Goal: Task Accomplishment & Management: Use online tool/utility

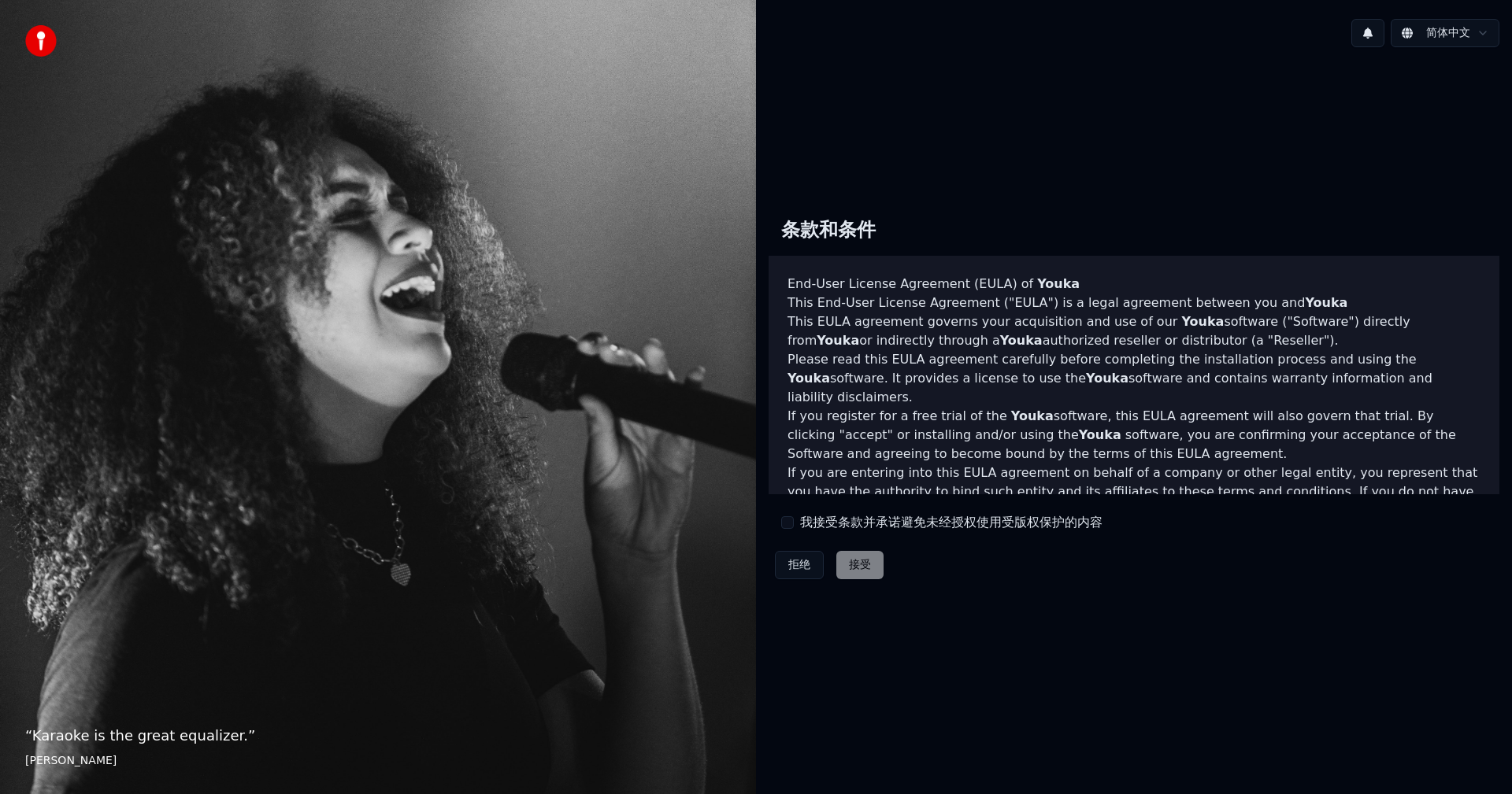
click at [1484, 30] on html "“ Karaoke is the great equalizer. ” [PERSON_NAME] 简体中文 条款和条件 End-User License A…" at bounding box center [756, 397] width 1512 height 794
click at [1446, 21] on html "“ Karaoke is the great equalizer. ” [PERSON_NAME] 简体中文 条款和条件 End-User License A…" at bounding box center [756, 397] width 1512 height 794
click at [1244, 179] on html "“ Karaoke is the great equalizer. ” [PERSON_NAME] 简体中文 条款和条件 End-User License A…" at bounding box center [756, 397] width 1512 height 794
click at [804, 527] on label "我接受条款并承诺避免未经授权使用受版权保护的内容" at bounding box center [951, 522] width 302 height 19
click at [793, 527] on button "我接受条款并承诺避免未经授权使用受版权保护的内容" at bounding box center [787, 522] width 12 height 12
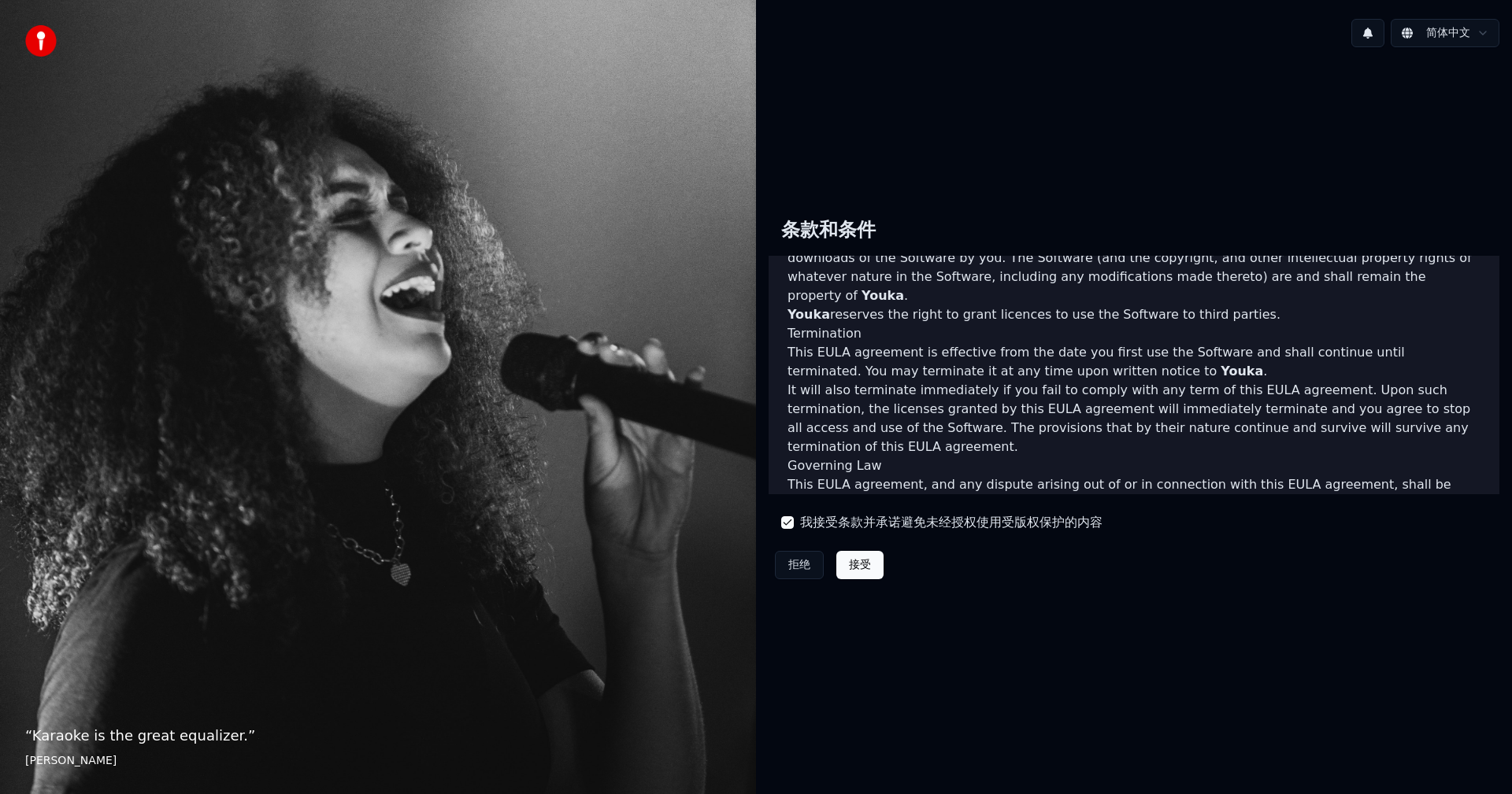
scroll to position [668, 0]
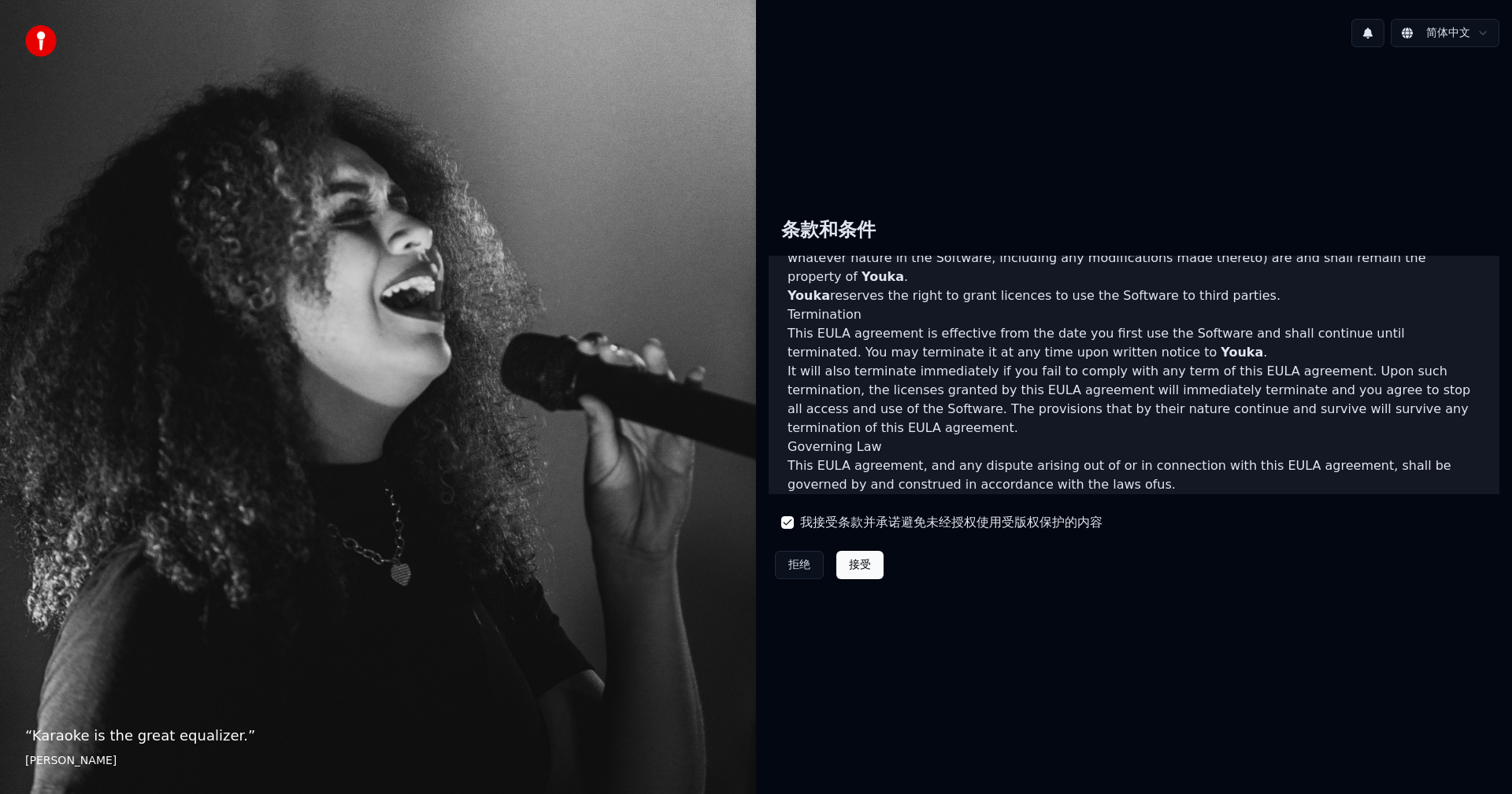
click at [875, 558] on button "接受" at bounding box center [860, 565] width 48 height 29
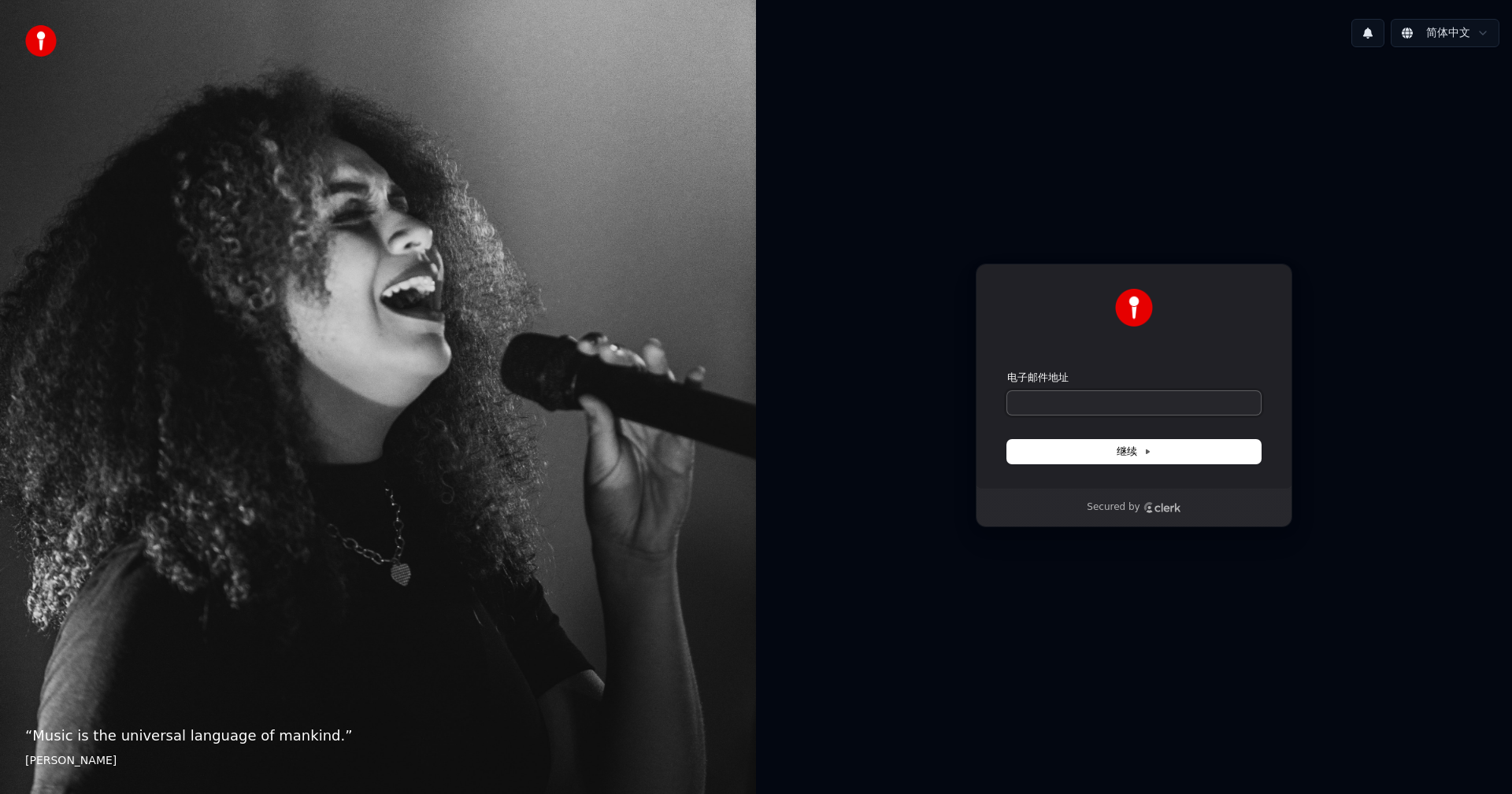
click at [1047, 412] on input "电子邮件地址" at bounding box center [1133, 402] width 254 height 24
click at [1085, 447] on button "继续" at bounding box center [1133, 452] width 254 height 24
click at [986, 434] on div "使用 Google 登录 或者 电子邮件地址 继续" at bounding box center [1133, 376] width 316 height 225
click at [1049, 391] on div "电子邮件地址" at bounding box center [1133, 393] width 254 height 44
click at [1007, 371] on button "submit" at bounding box center [1007, 371] width 0 height 0
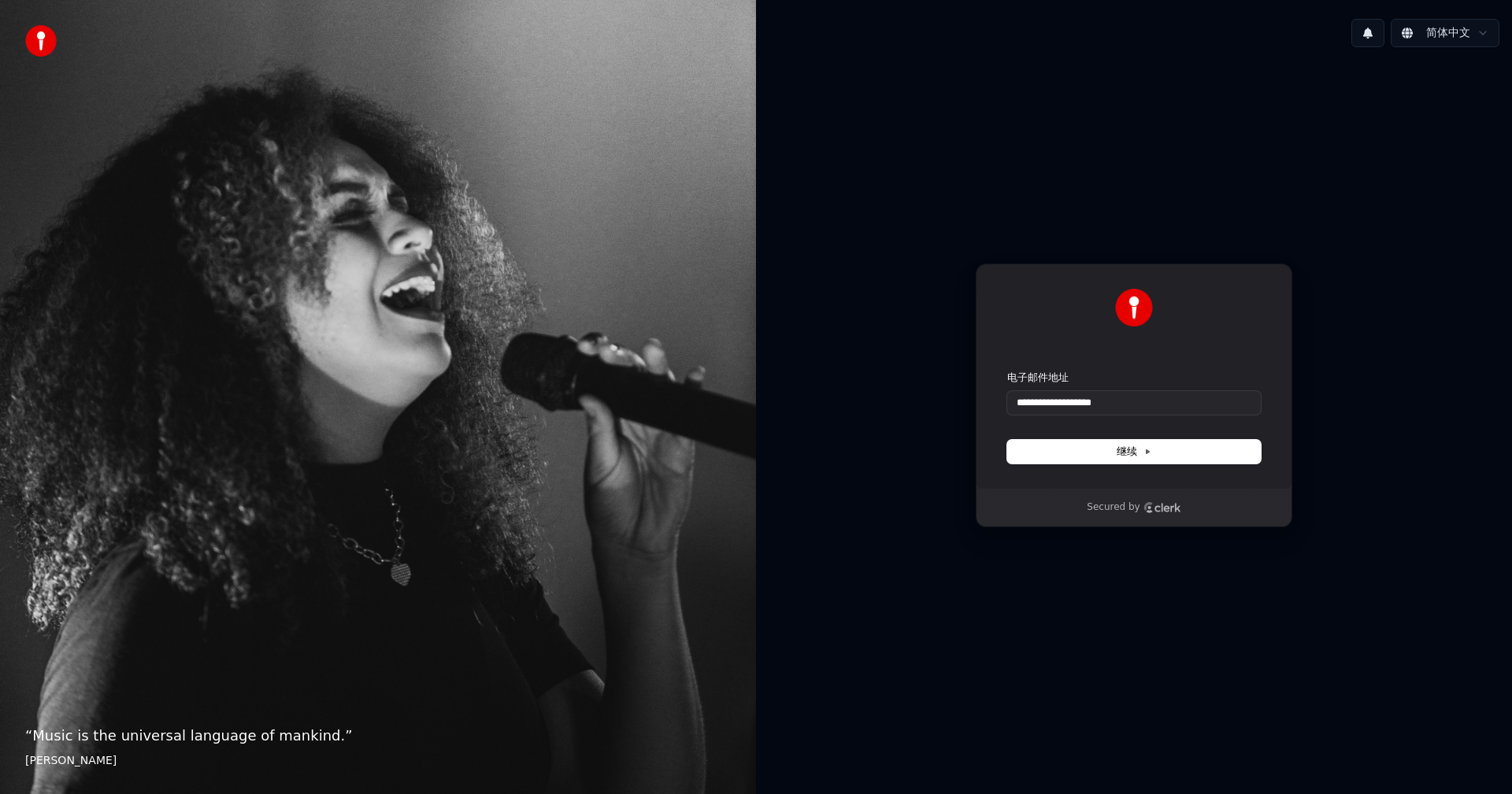
type input "**********"
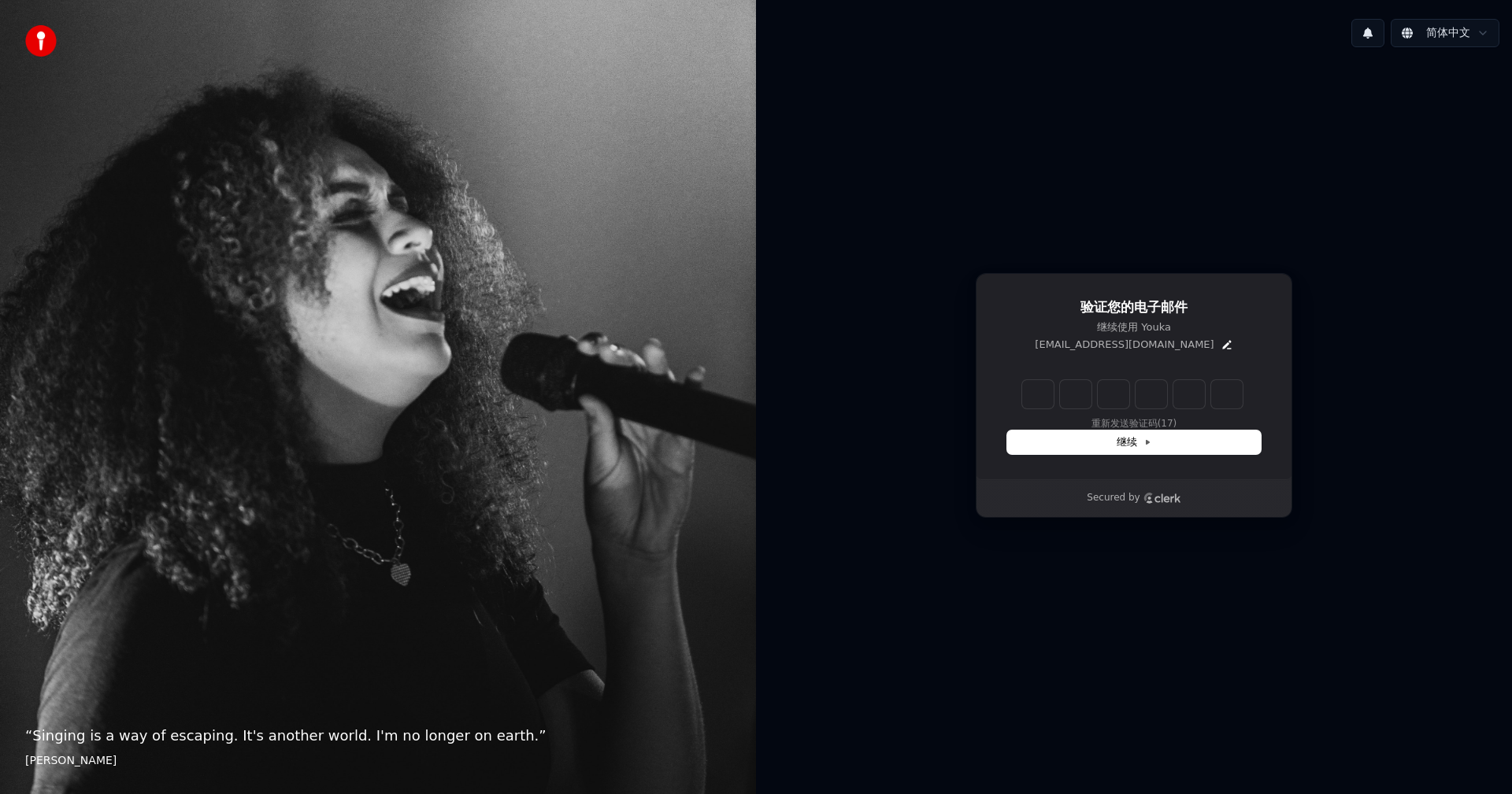
type input "******"
type input "*"
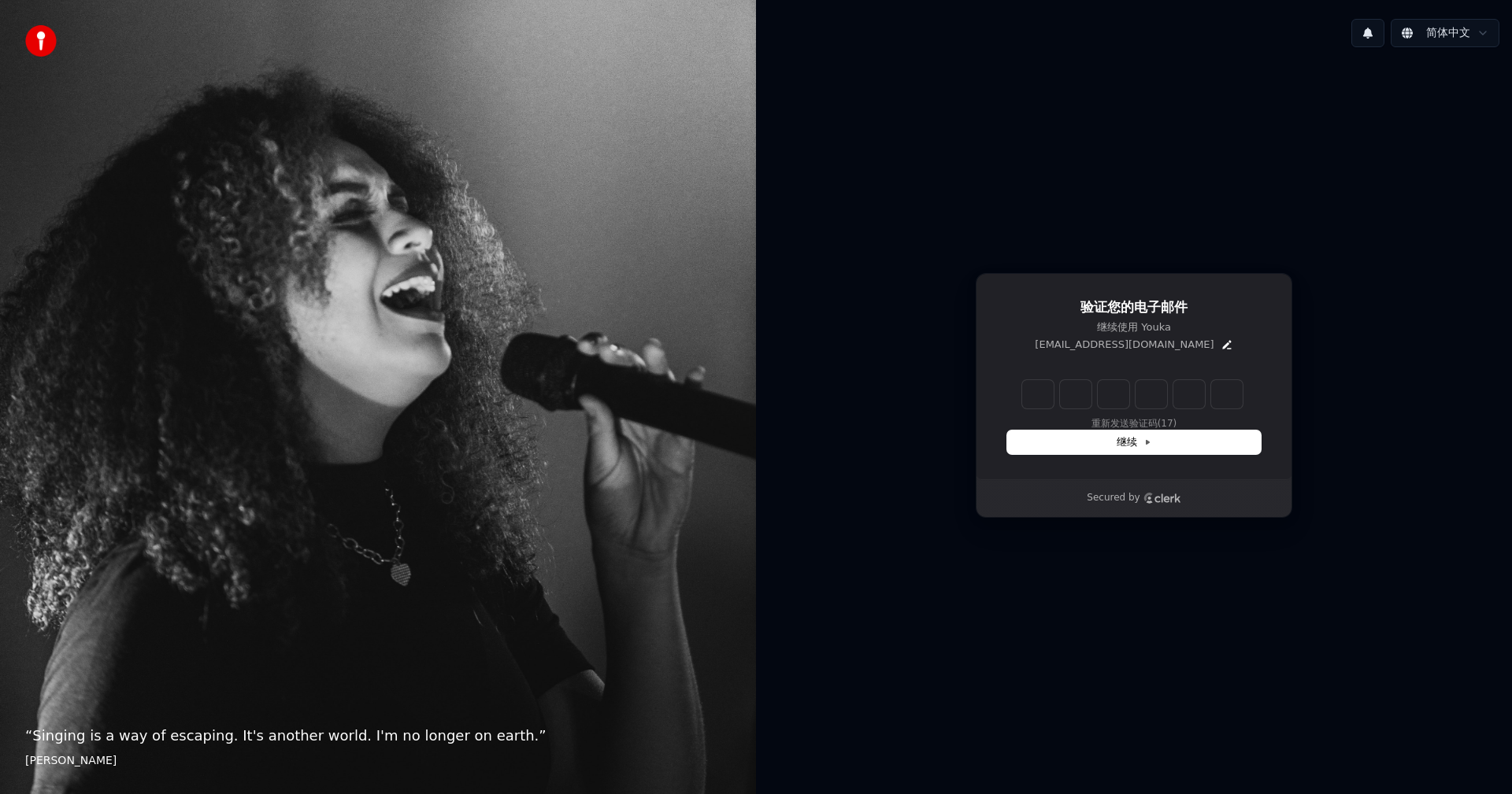
type input "*"
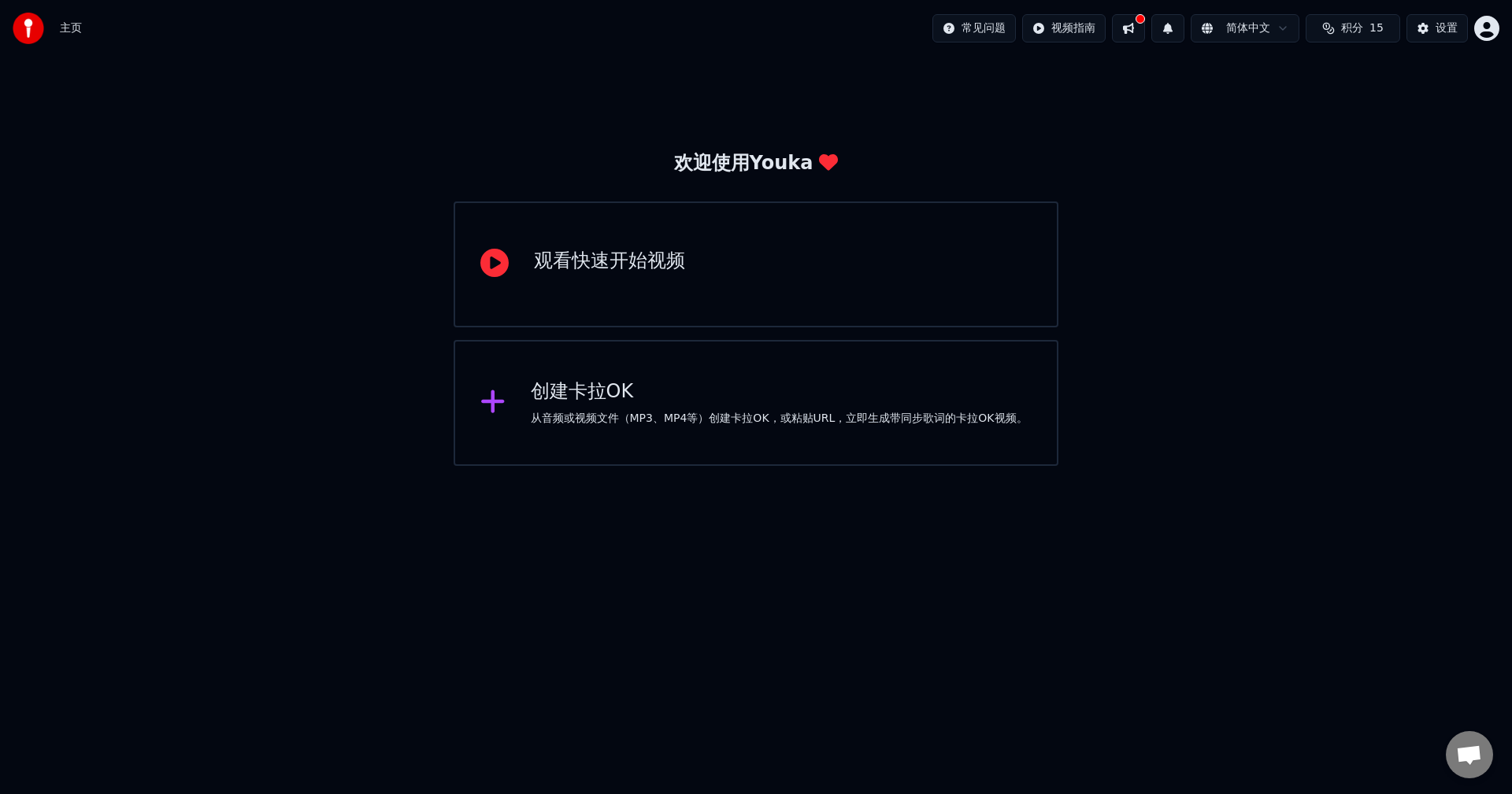
click at [774, 429] on div "创建卡拉OK 从音频或视频文件（MP3、MP4等）创建卡拉OK，或粘贴URL，立即生成带同步歌词的卡拉OK视频。" at bounding box center [756, 402] width 604 height 126
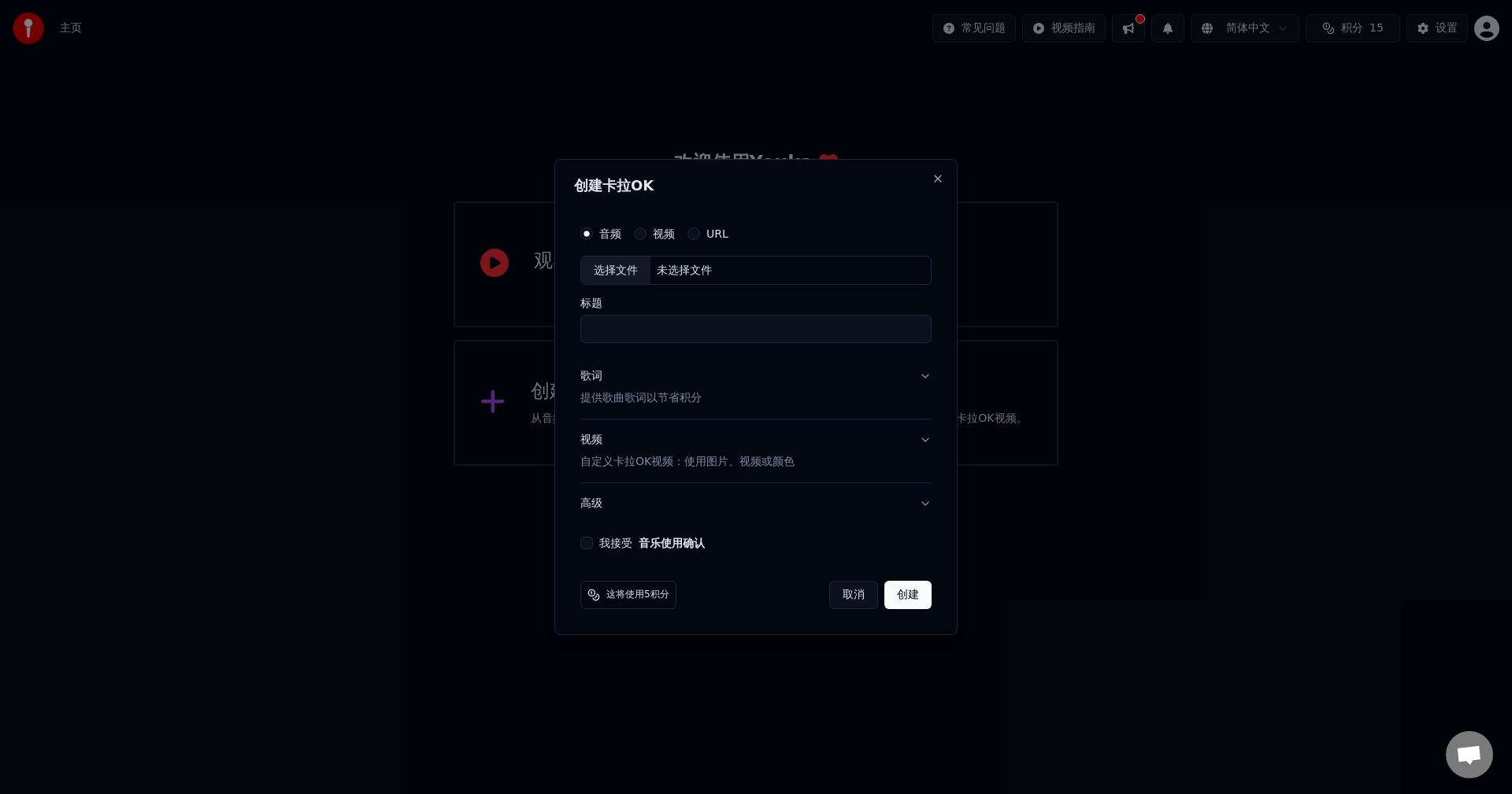
click at [639, 237] on button "视频" at bounding box center [640, 233] width 12 height 12
click at [669, 276] on div "未选择文件" at bounding box center [684, 270] width 67 height 16
click at [850, 592] on button "取消" at bounding box center [853, 595] width 48 height 29
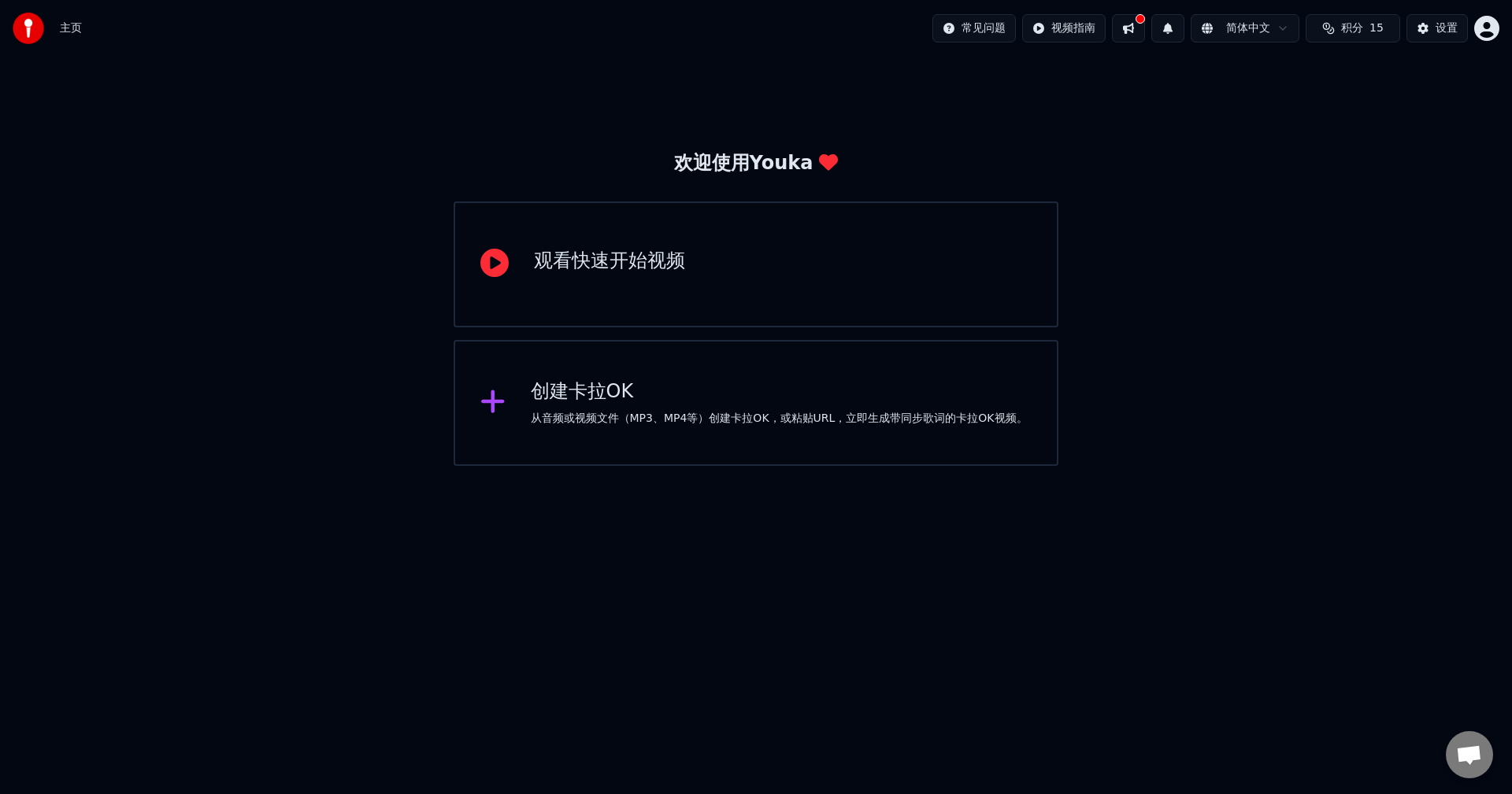
click at [572, 241] on div "观看快速开始视频" at bounding box center [756, 264] width 604 height 126
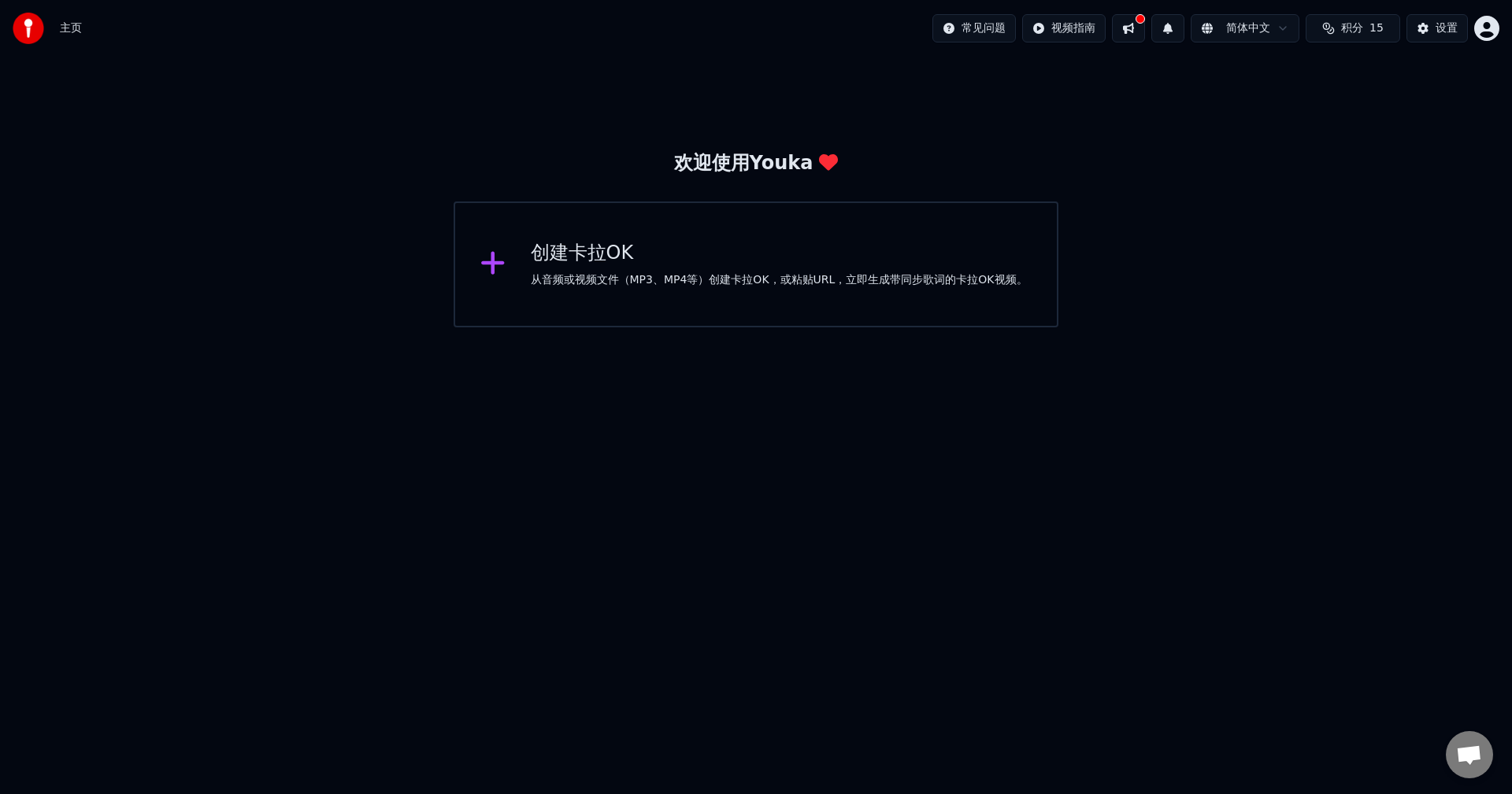
click at [762, 275] on div "从音频或视频文件（MP3、MP4等）创建卡拉OK，或粘贴URL，立即生成带同步歌词的卡拉OK视频。" at bounding box center [779, 280] width 497 height 16
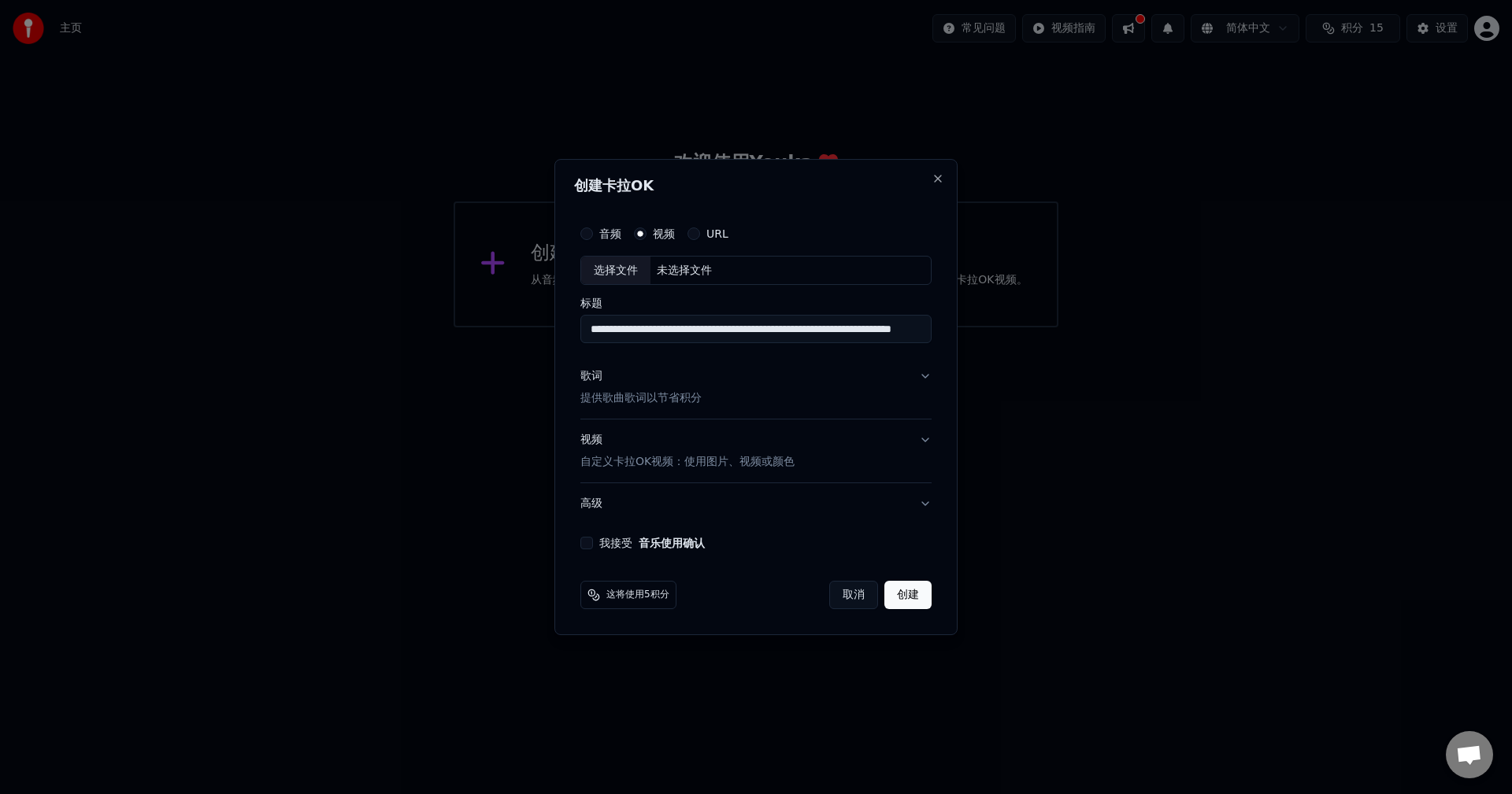
scroll to position [0, 125]
type input "**********"
click at [699, 235] on button "URL" at bounding box center [693, 233] width 12 height 12
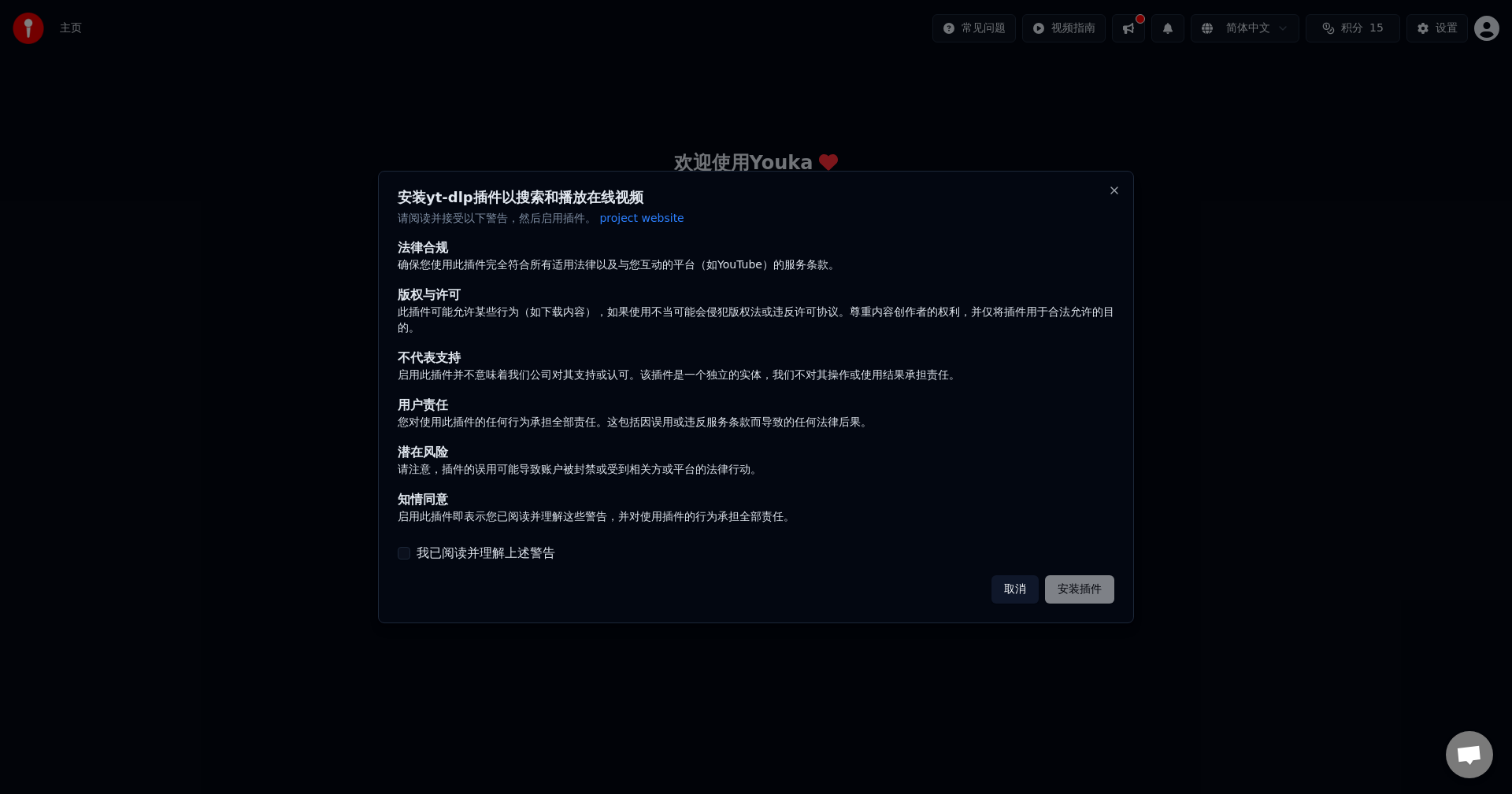
click at [1020, 594] on button "取消" at bounding box center [1015, 590] width 48 height 29
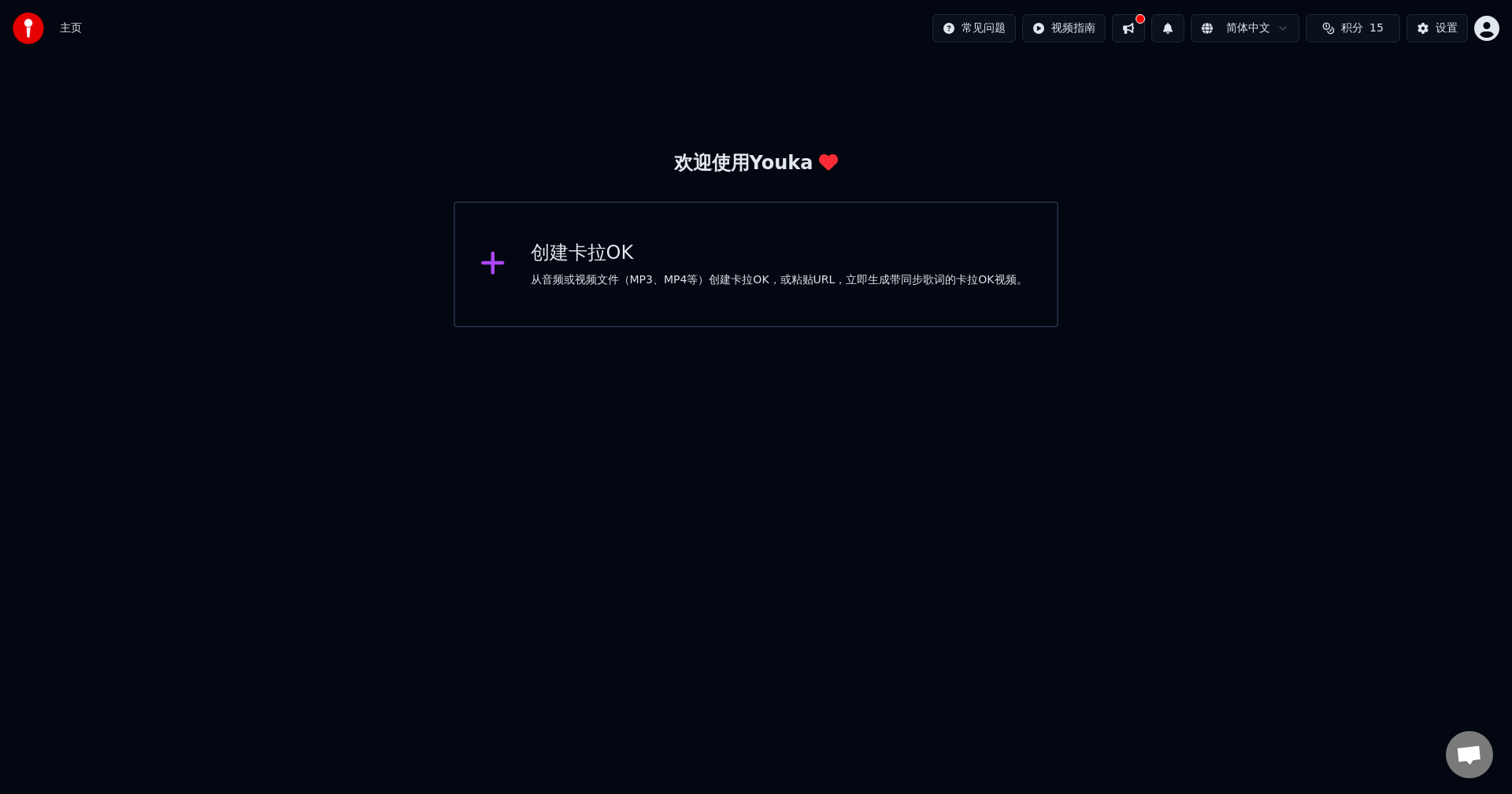
click at [730, 284] on div "从音频或视频文件（MP3、MP4等）创建卡拉OK，或粘贴URL，立即生成带同步歌词的卡拉OK视频。" at bounding box center [779, 280] width 497 height 16
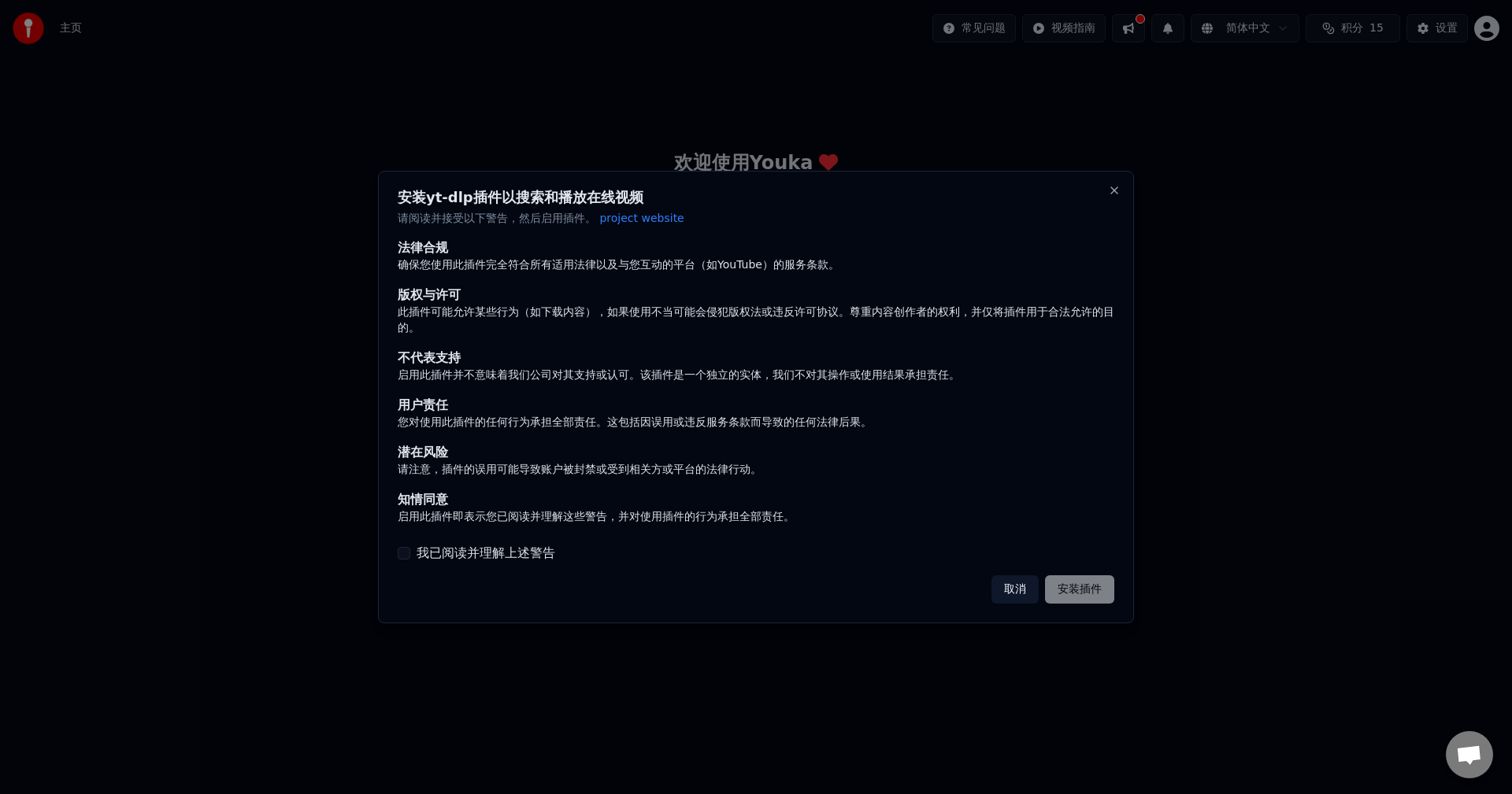
click at [439, 550] on label "我已阅读并理解上述警告" at bounding box center [485, 553] width 139 height 19
click at [410, 550] on button "我已阅读并理解上述警告" at bounding box center [403, 553] width 12 height 12
click at [1020, 584] on button "取消" at bounding box center [1015, 590] width 48 height 29
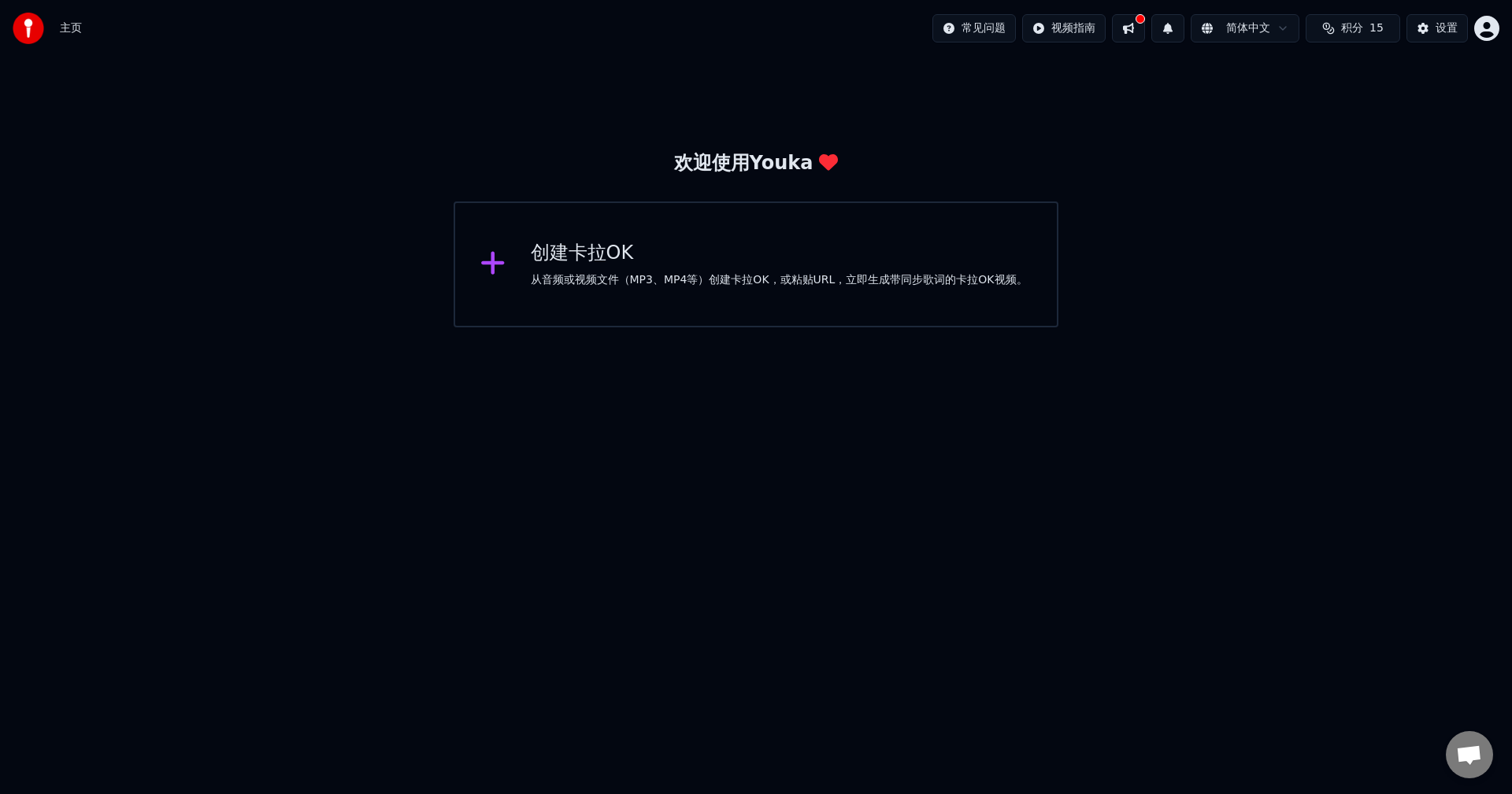
click at [718, 263] on div "创建卡拉OK" at bounding box center [779, 253] width 497 height 25
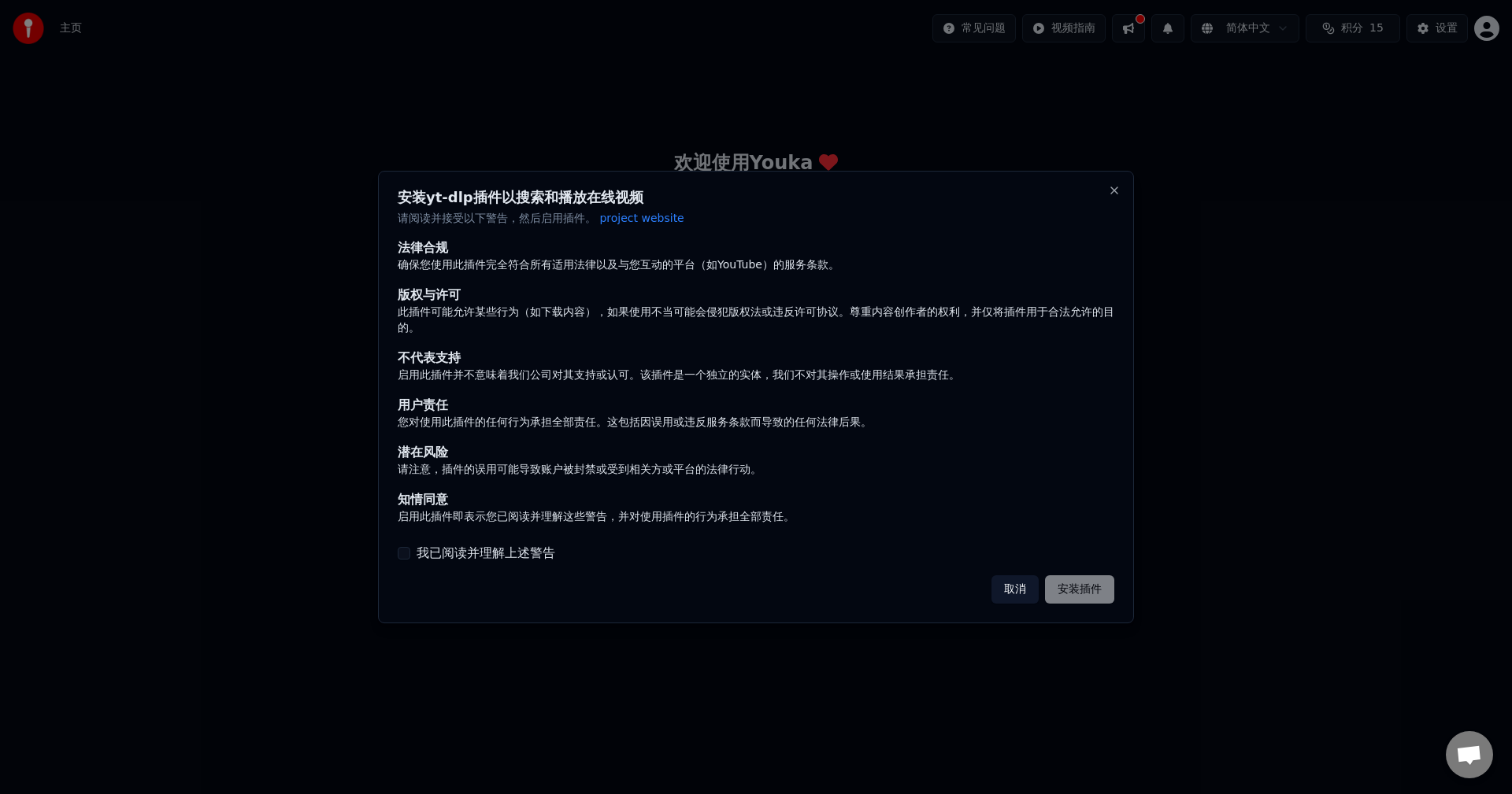
click at [489, 557] on label "我已阅读并理解上述警告" at bounding box center [485, 553] width 139 height 19
click at [410, 557] on button "我已阅读并理解上述警告" at bounding box center [403, 553] width 12 height 12
click at [1096, 594] on button "安装插件" at bounding box center [1079, 590] width 69 height 29
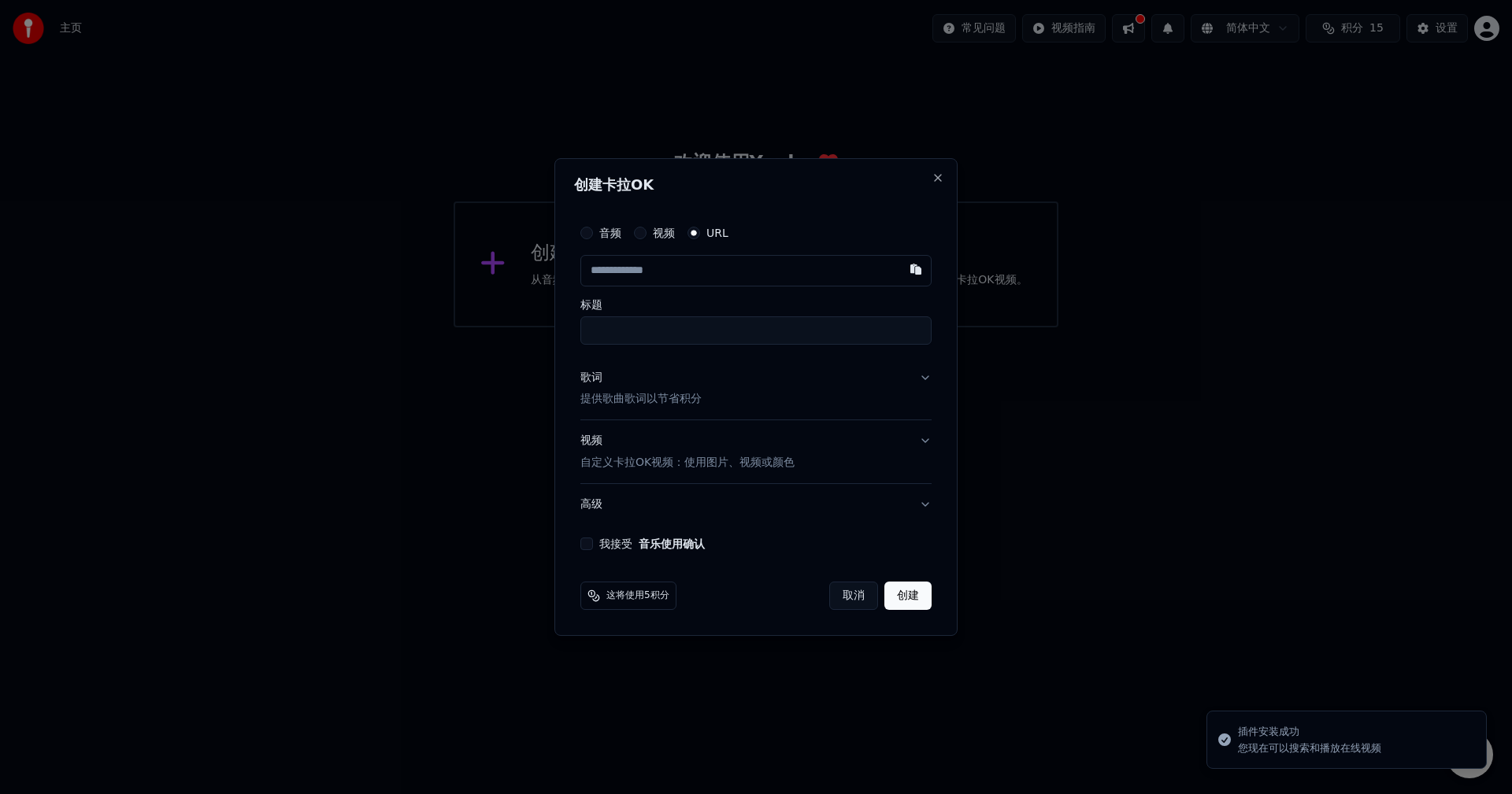
type input "**********"
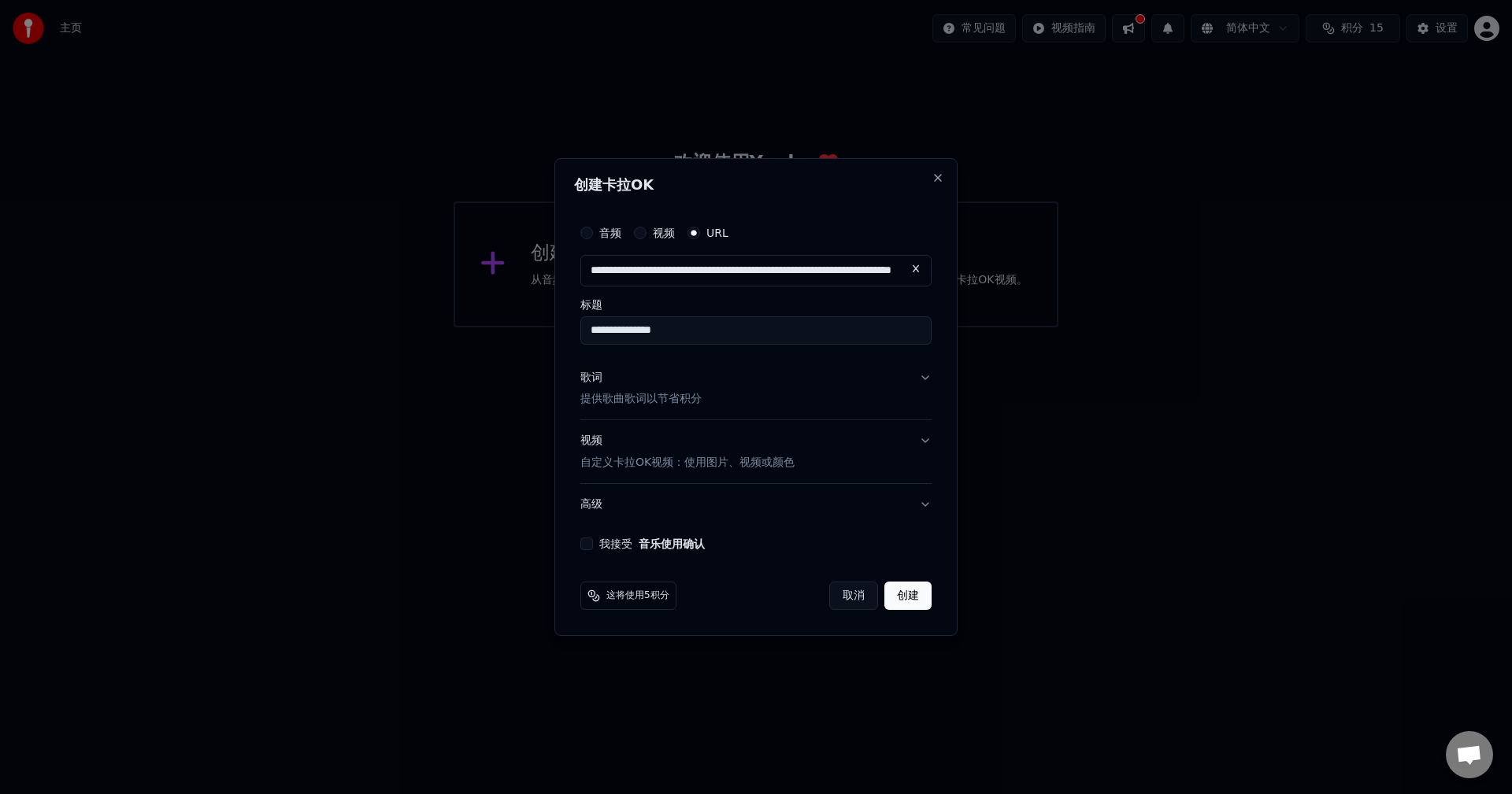
type input "**********"
click at [825, 402] on button "歌词 提供歌曲歌词以节省积分" at bounding box center [756, 388] width 352 height 63
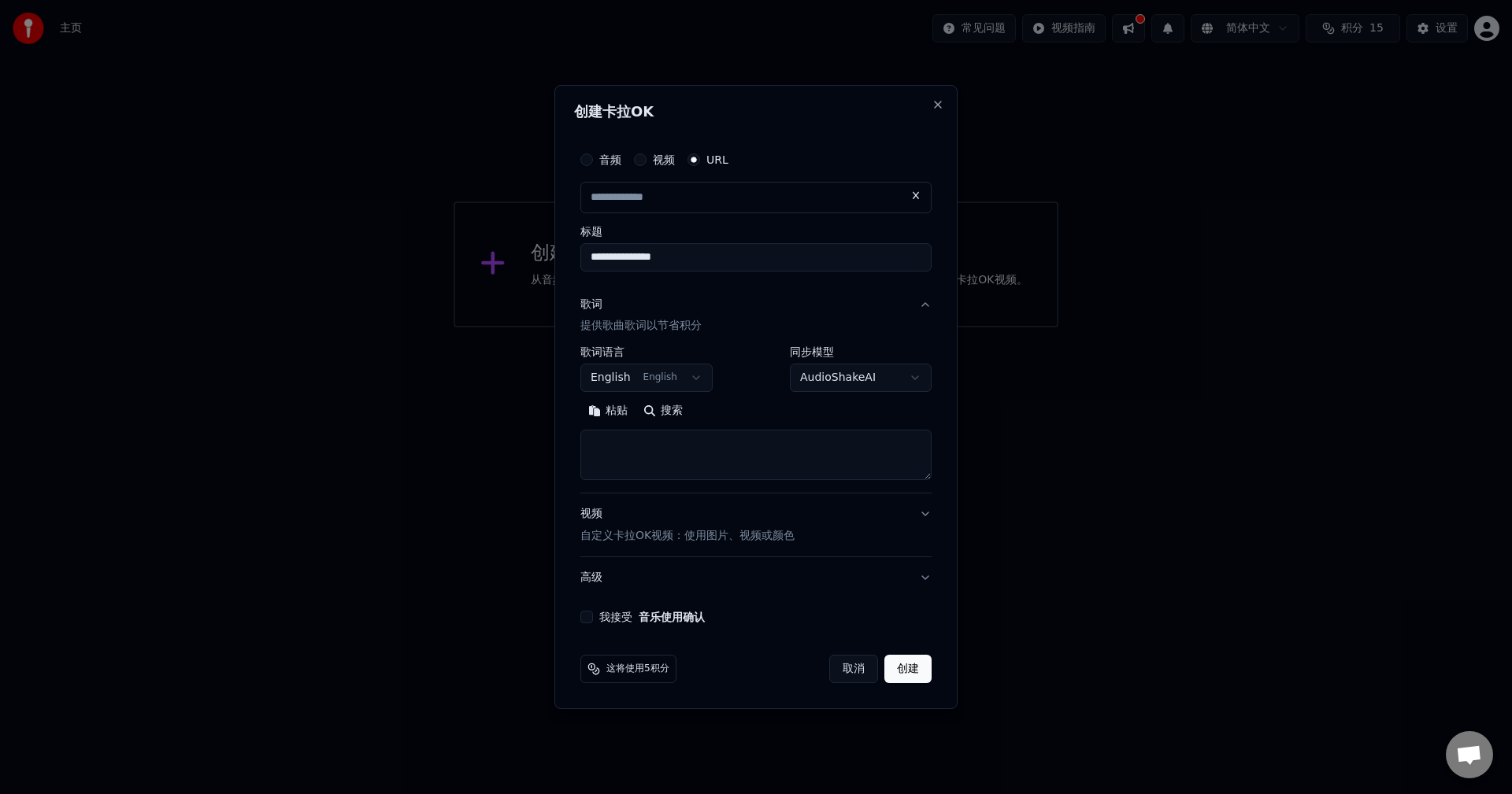
type input "**********"
click at [688, 328] on body "**********" at bounding box center [756, 163] width 1512 height 328
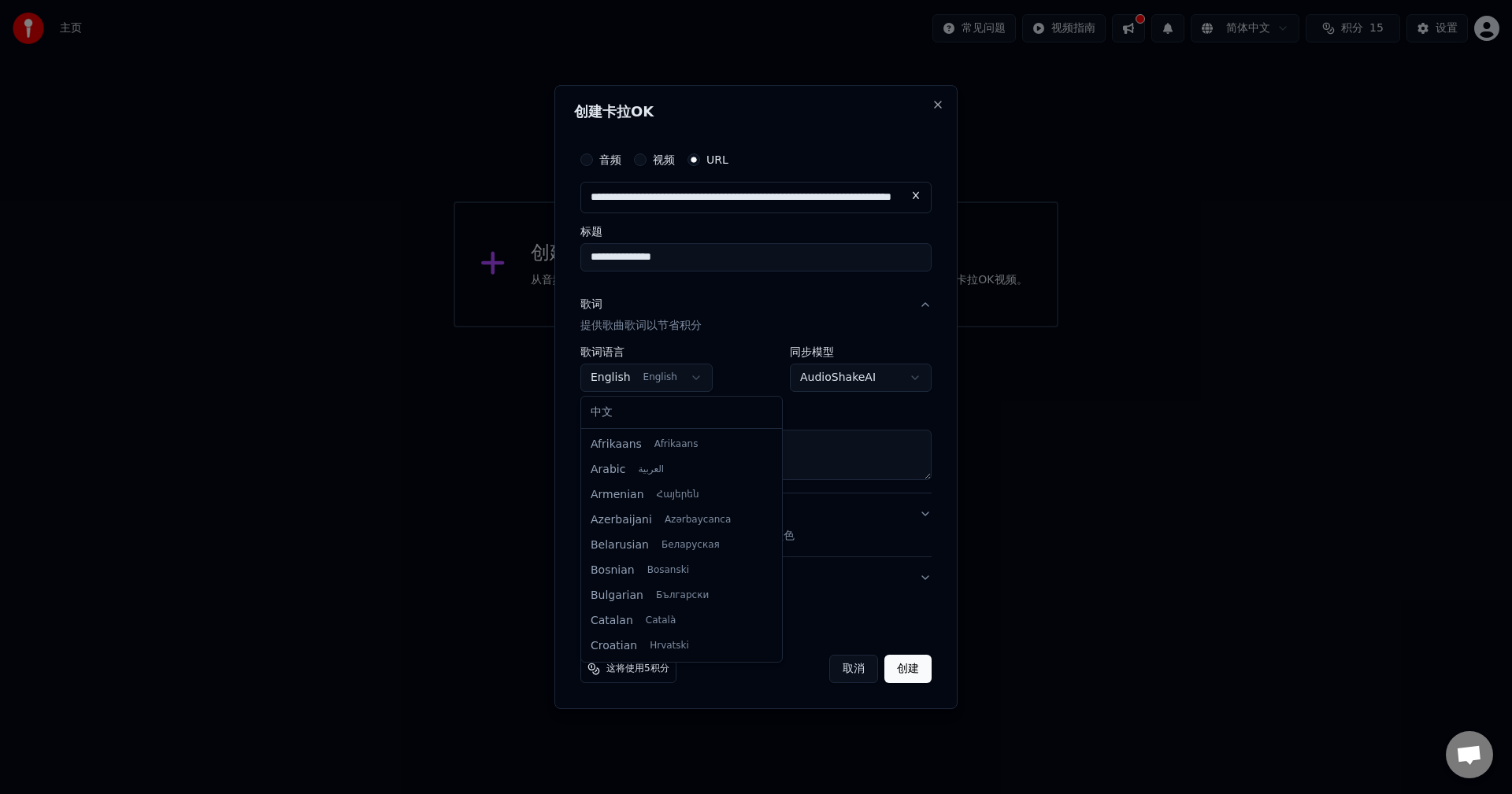
scroll to position [101, 0]
select select "**"
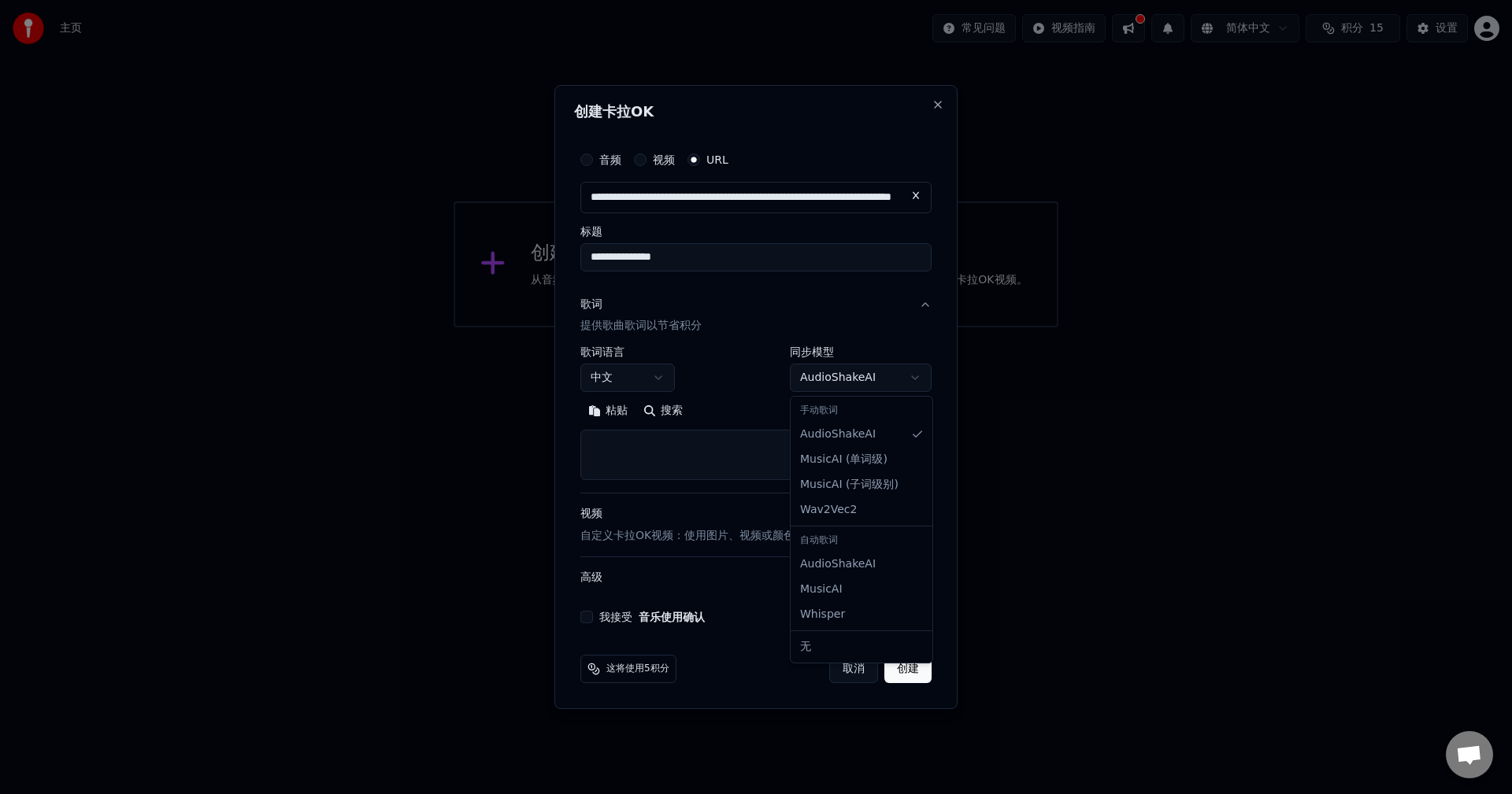
click at [829, 328] on body "**********" at bounding box center [756, 163] width 1512 height 328
click at [761, 451] on textarea at bounding box center [756, 455] width 352 height 50
paste textarea "**********"
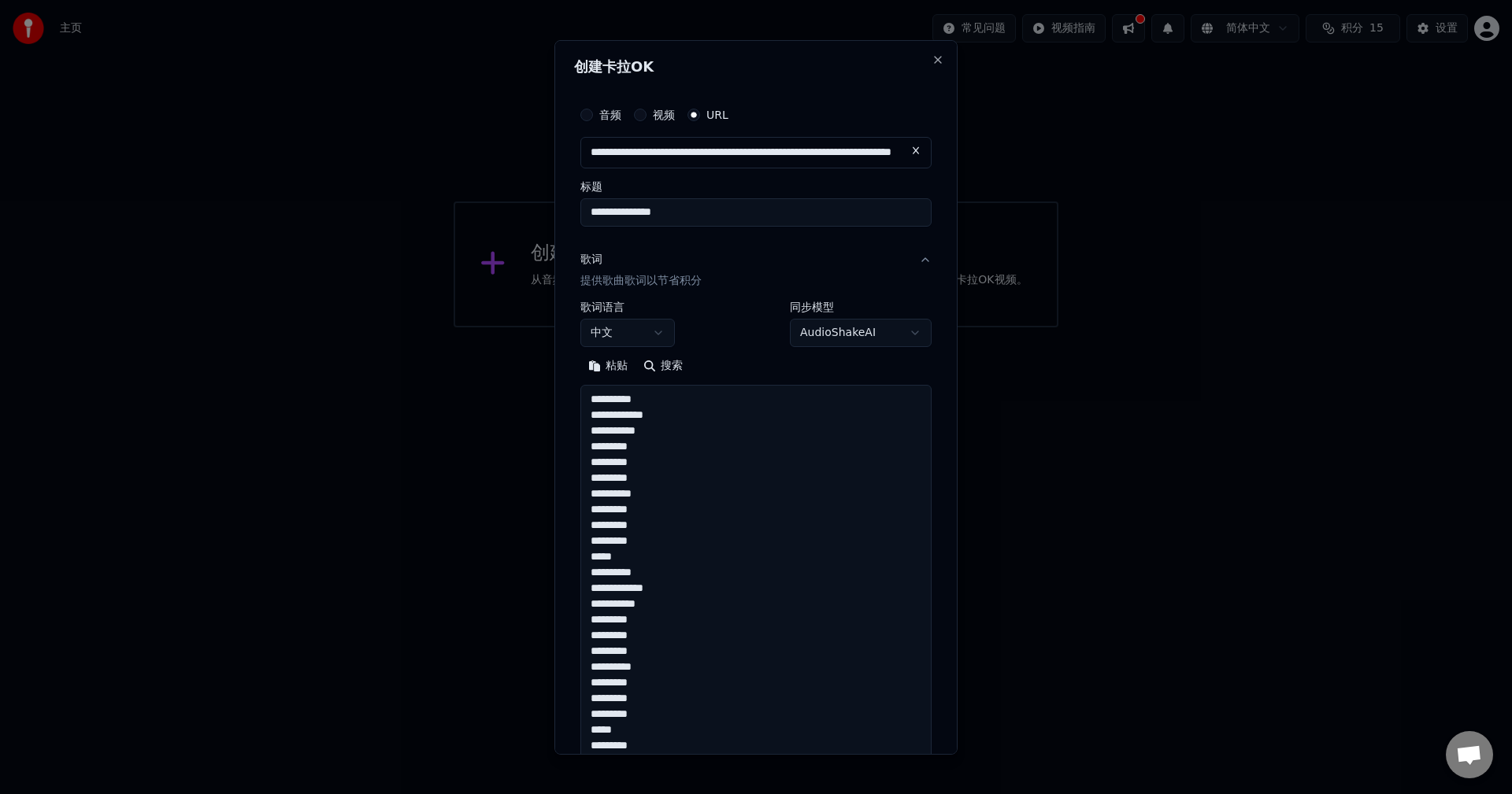
scroll to position [523, 0]
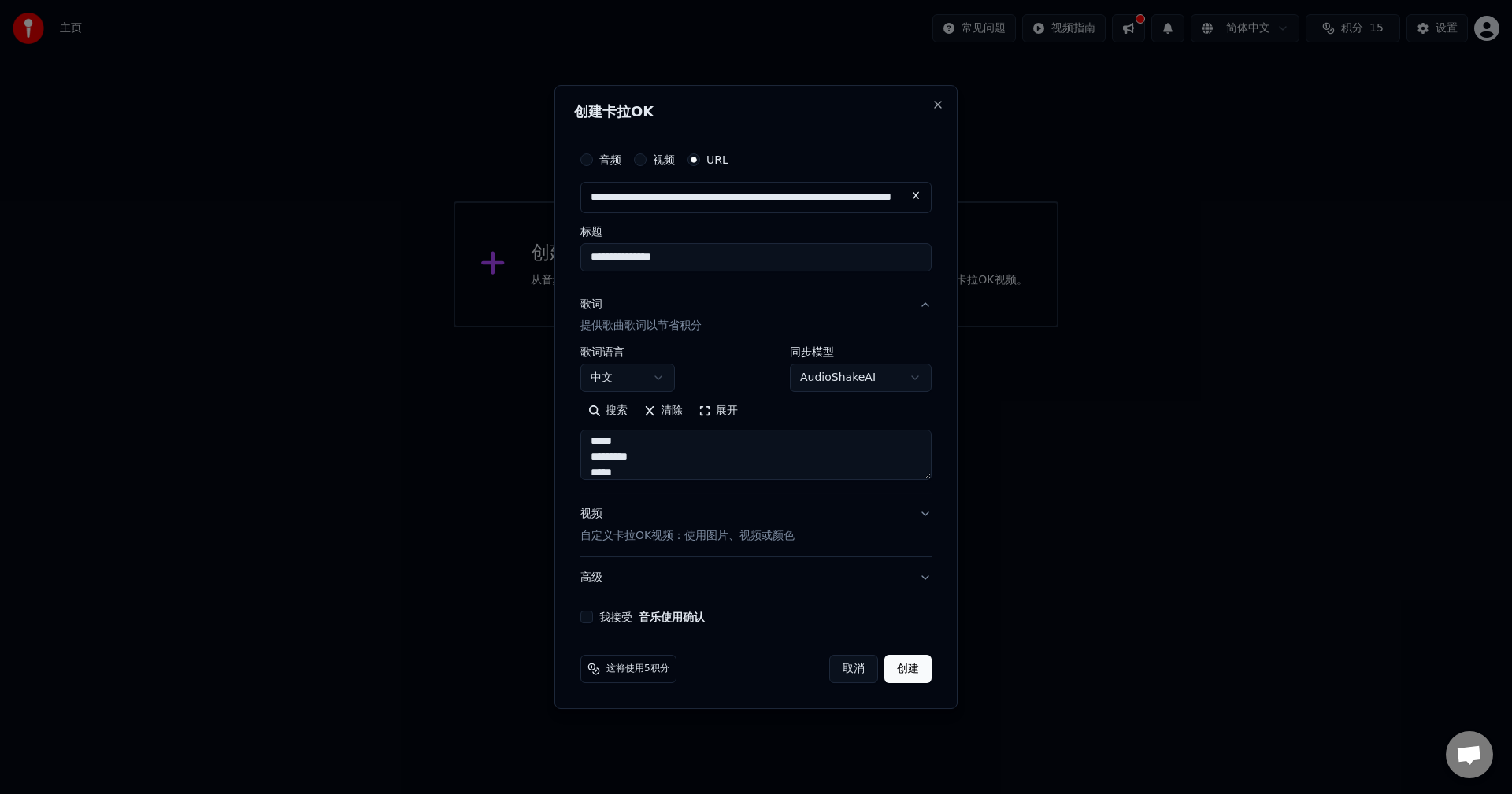
type textarea "**********"
click at [724, 505] on button "视频 自定义卡拉OK视频：使用图片、视频或颜色" at bounding box center [756, 526] width 352 height 63
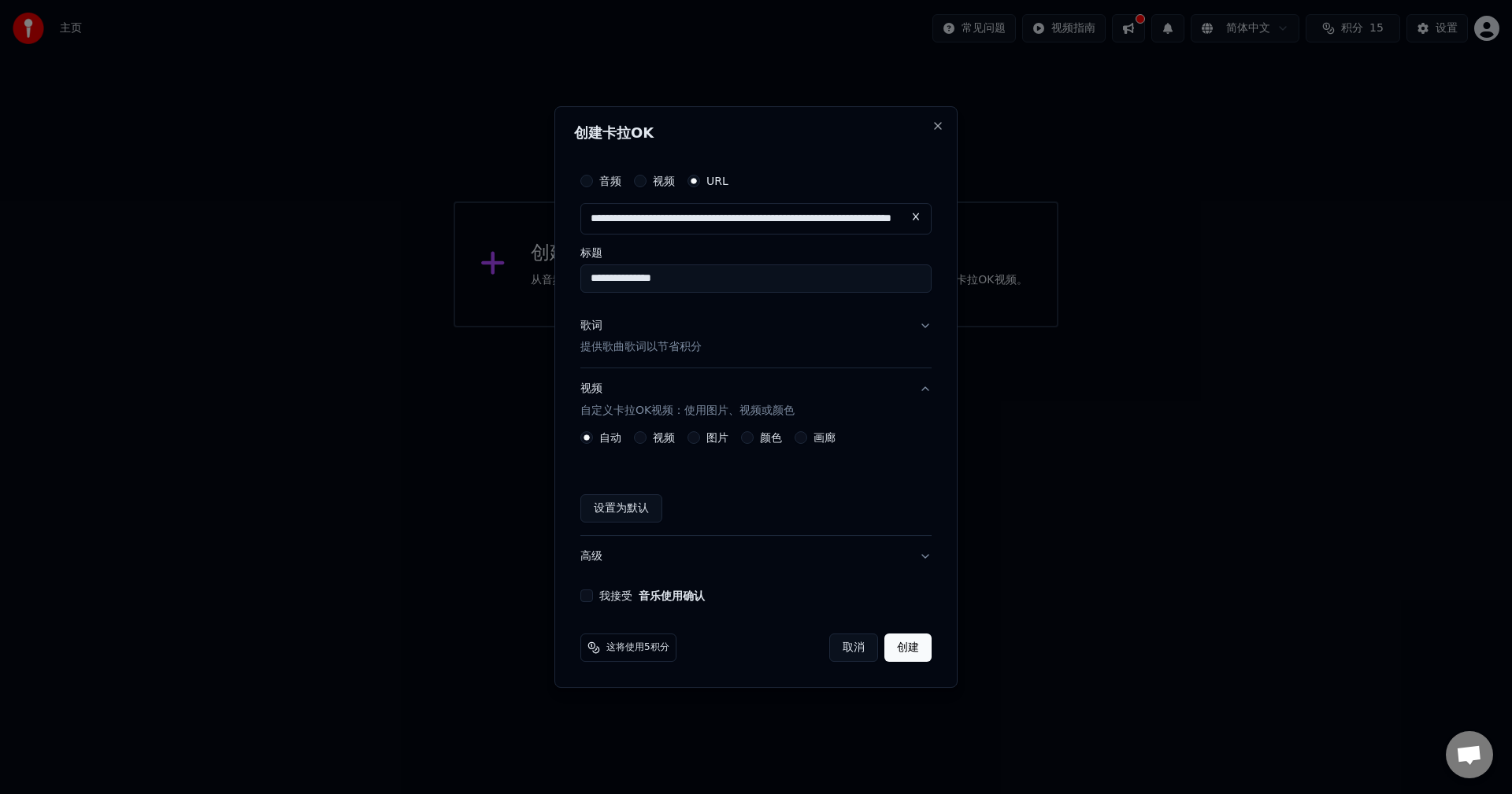
click at [595, 595] on div "我接受 音乐使用确认" at bounding box center [756, 595] width 352 height 12
click at [589, 590] on button "我接受 音乐使用确认" at bounding box center [586, 595] width 12 height 12
click at [898, 652] on button "创建" at bounding box center [908, 648] width 48 height 29
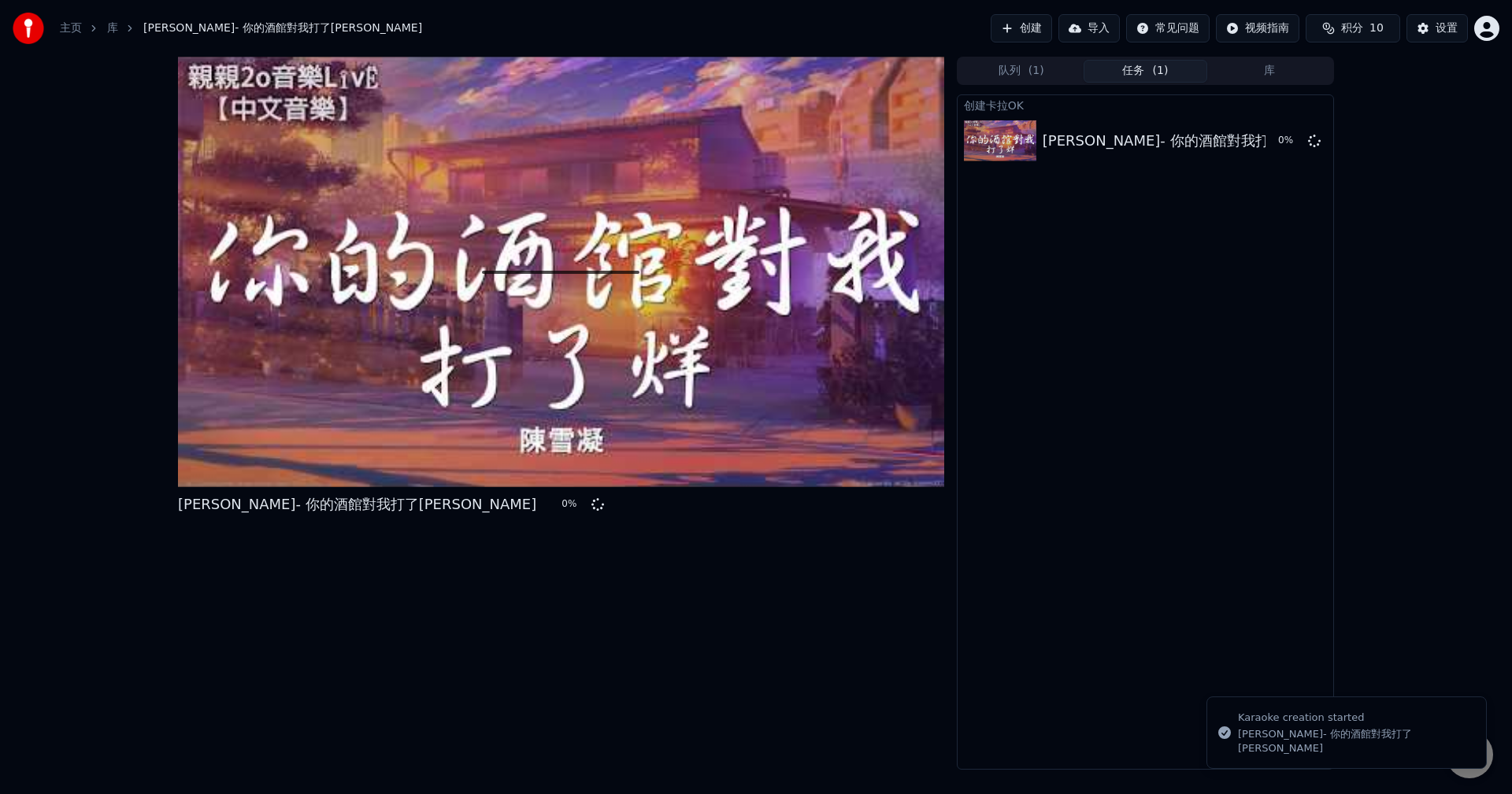
click at [400, 407] on div at bounding box center [561, 272] width 766 height 430
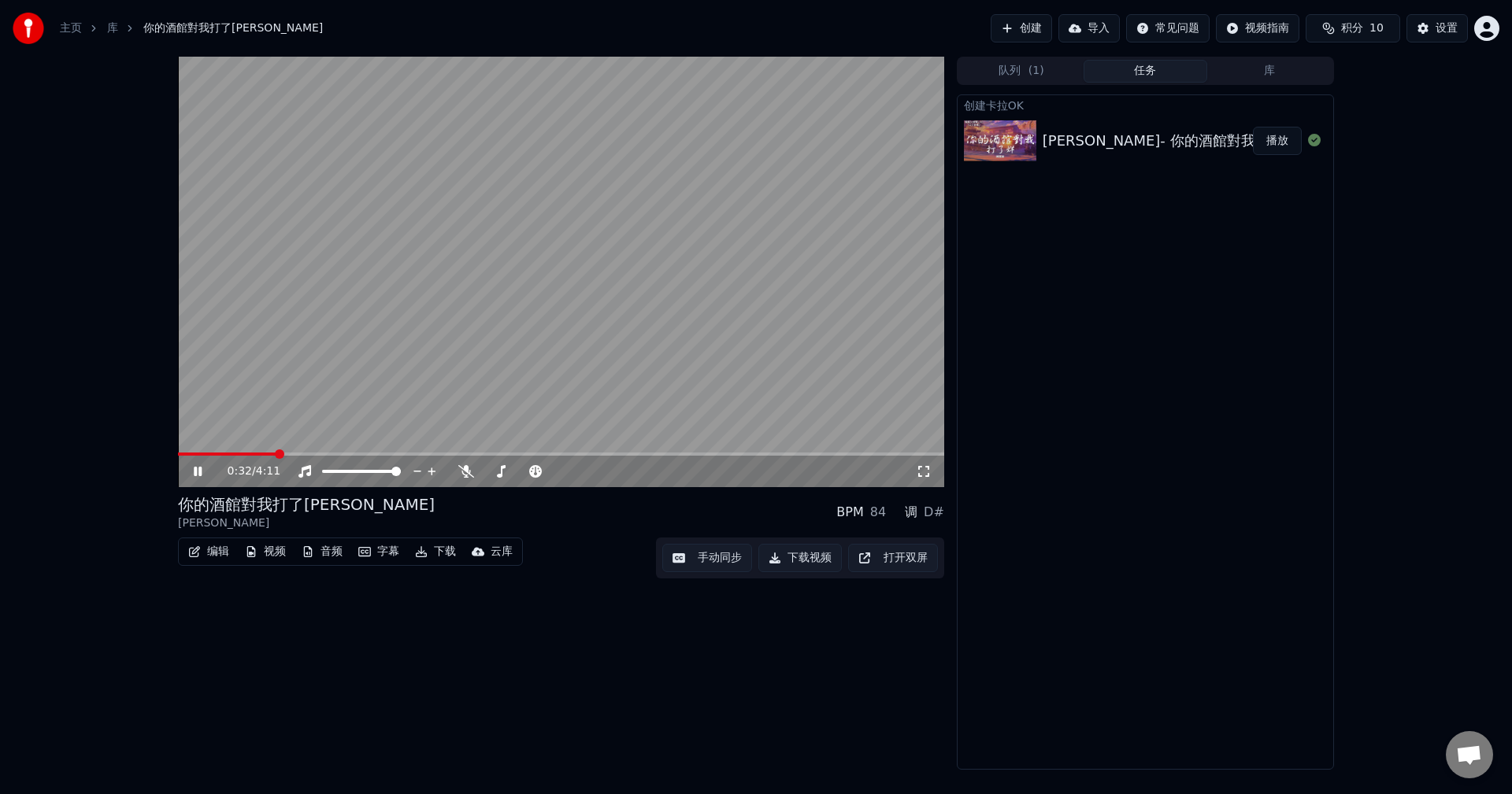
click at [692, 310] on video at bounding box center [561, 272] width 766 height 430
click at [866, 295] on video at bounding box center [561, 272] width 766 height 430
click at [466, 486] on div "0:35 / 4:11" at bounding box center [561, 471] width 766 height 31
click at [467, 476] on icon at bounding box center [466, 471] width 16 height 12
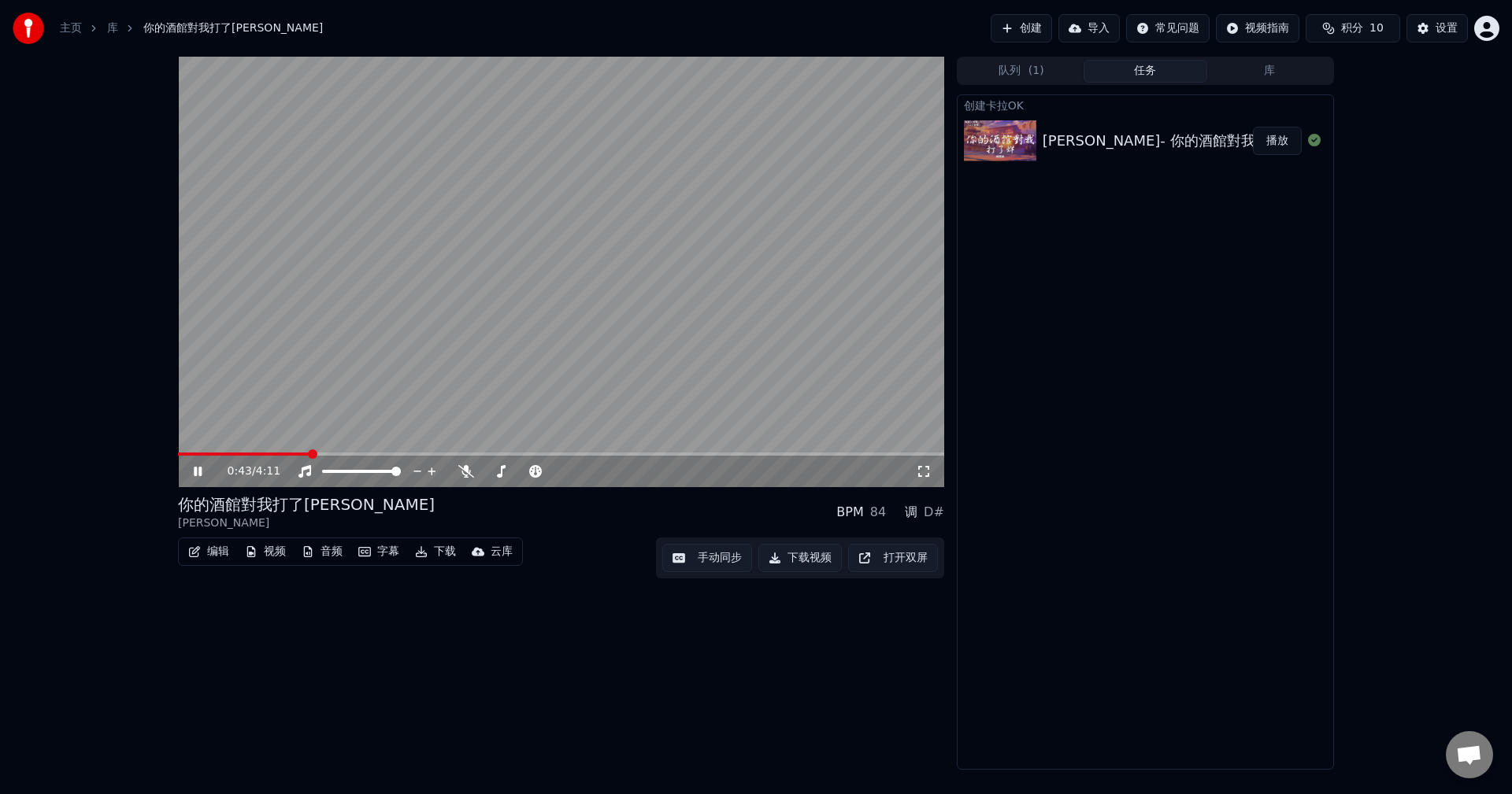
click at [1087, 21] on button "导入" at bounding box center [1088, 28] width 62 height 29
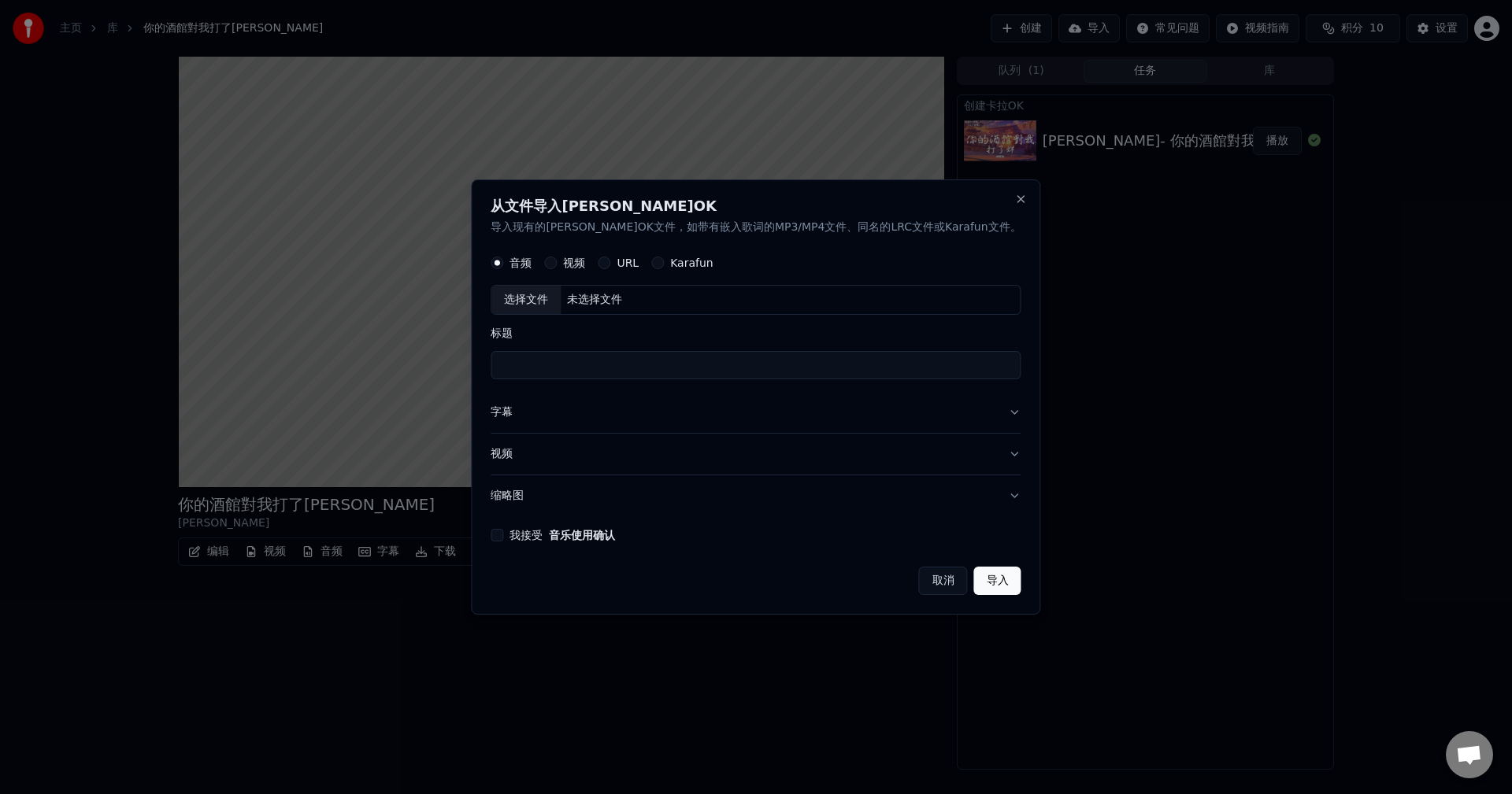
click at [594, 270] on div "音频 视频 URL Karafun" at bounding box center [755, 264] width 530 height 31
click at [585, 264] on div "视频" at bounding box center [564, 263] width 41 height 12
click at [557, 259] on button "视频" at bounding box center [549, 263] width 12 height 12
click at [664, 260] on button "Karafun" at bounding box center [657, 263] width 12 height 12
click at [638, 262] on label "URL" at bounding box center [627, 263] width 22 height 11
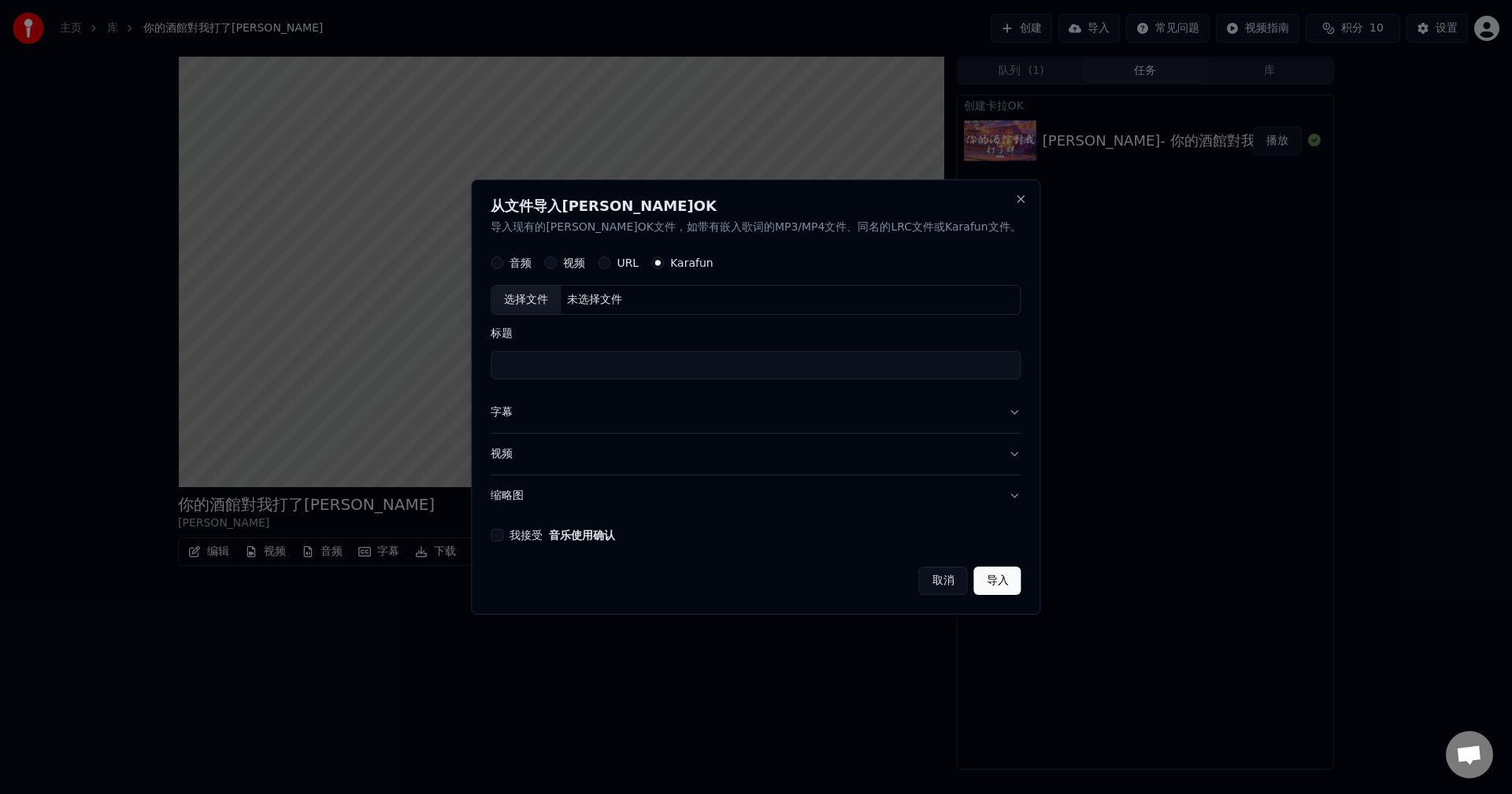
click at [610, 262] on button "URL" at bounding box center [604, 263] width 12 height 12
click at [585, 267] on div "视频" at bounding box center [564, 263] width 41 height 12
click at [568, 262] on div "音频 视频 URL Karafun" at bounding box center [601, 263] width 222 height 12
click at [531, 262] on label "音频" at bounding box center [520, 262] width 22 height 11
click at [503, 262] on button "音频" at bounding box center [496, 263] width 12 height 12
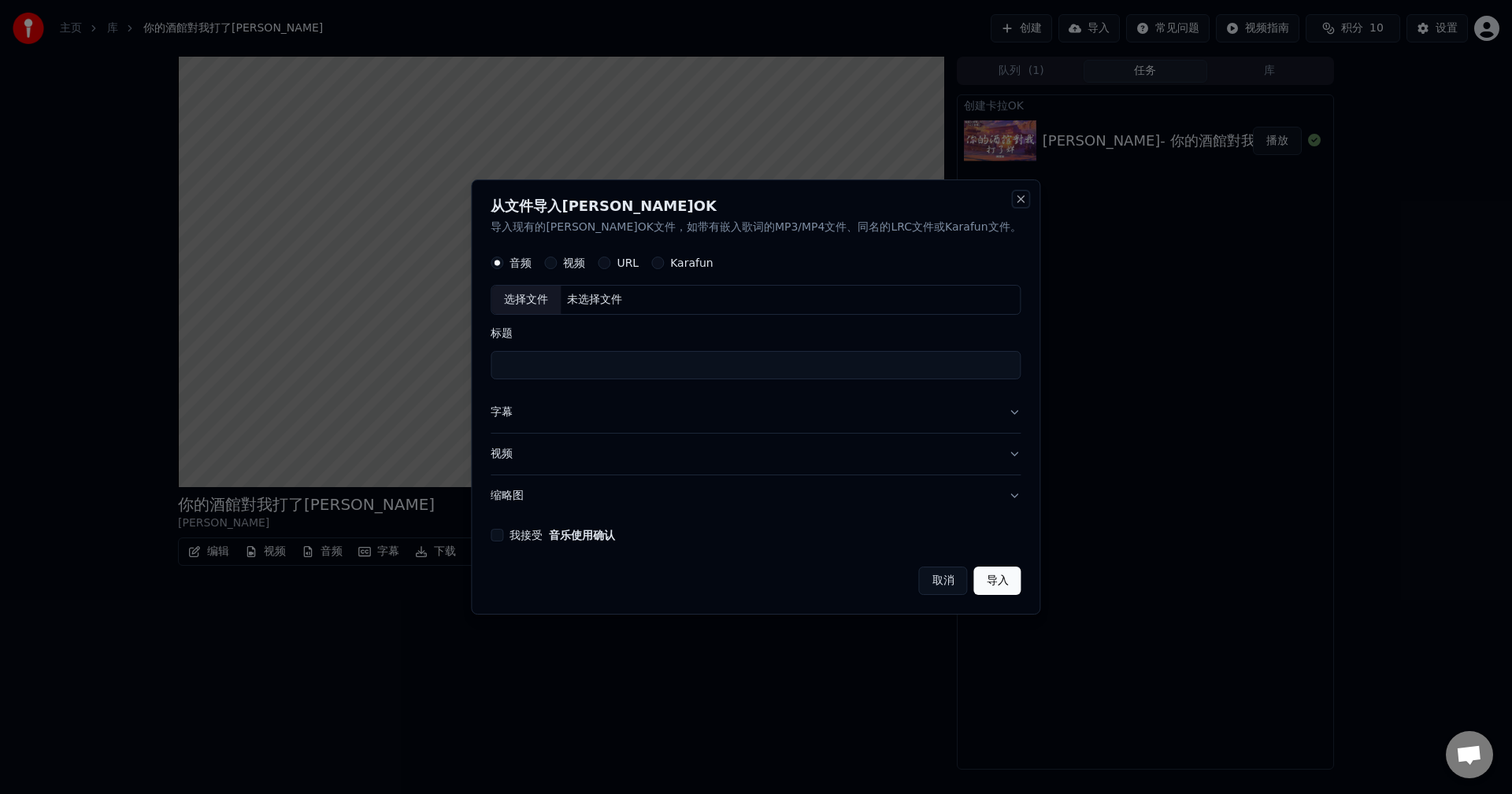
click at [1015, 204] on button "Close" at bounding box center [1021, 199] width 12 height 12
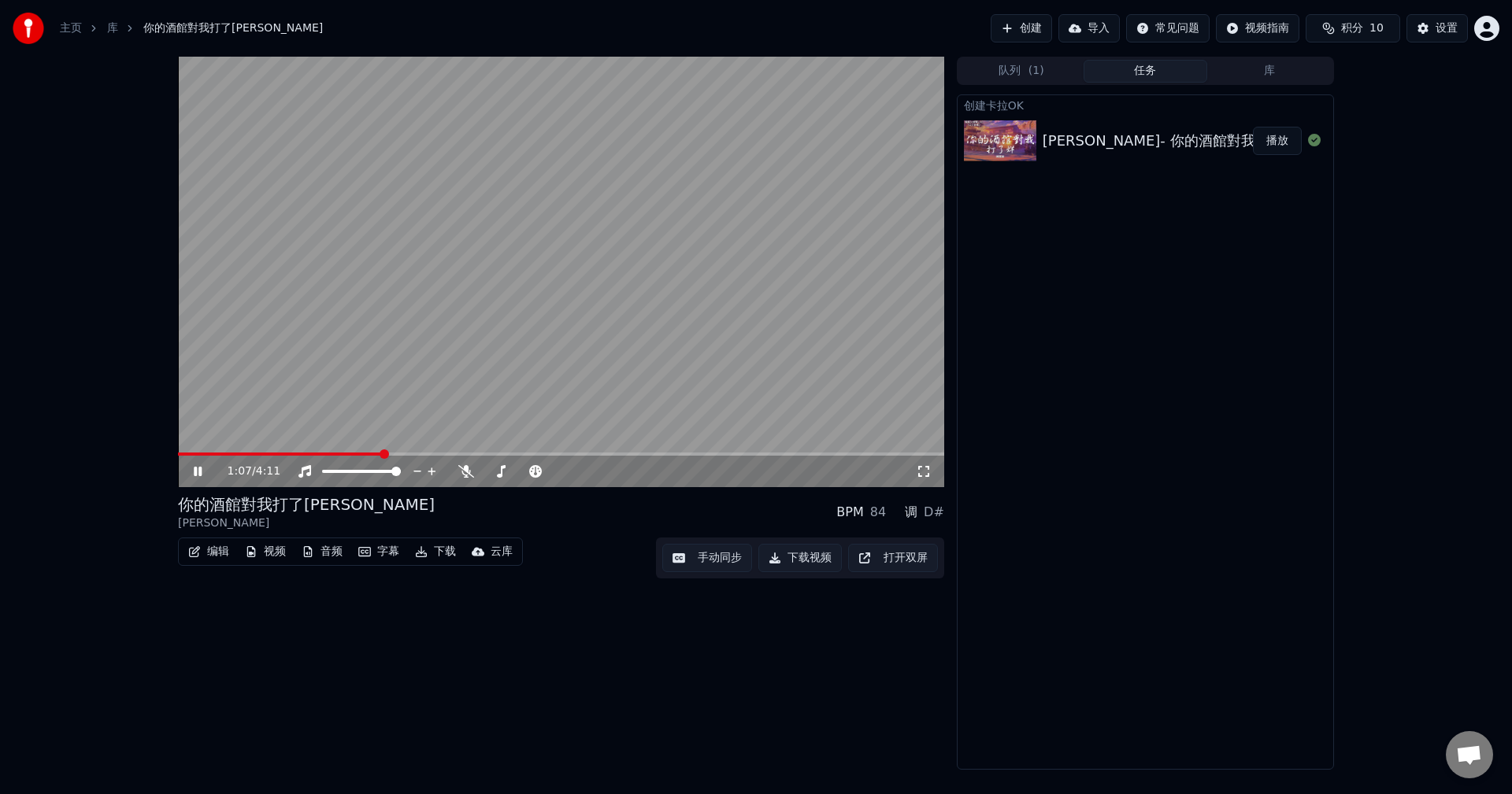
click at [456, 421] on video at bounding box center [561, 272] width 766 height 430
drag, startPoint x: 659, startPoint y: 273, endPoint x: 719, endPoint y: 212, distance: 85.6
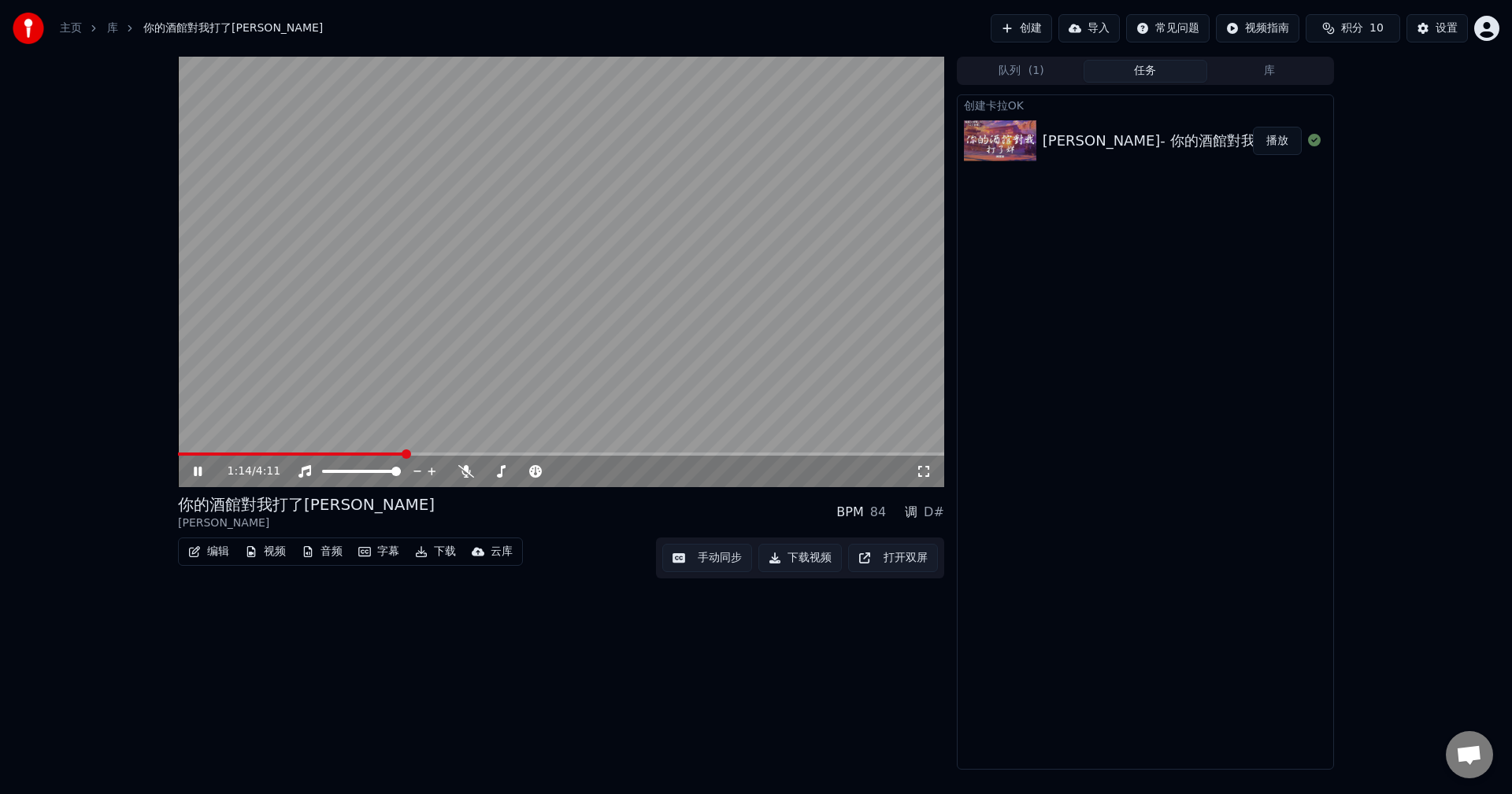
click at [682, 251] on video at bounding box center [561, 272] width 766 height 430
click at [808, 545] on button "下载视频" at bounding box center [800, 558] width 84 height 29
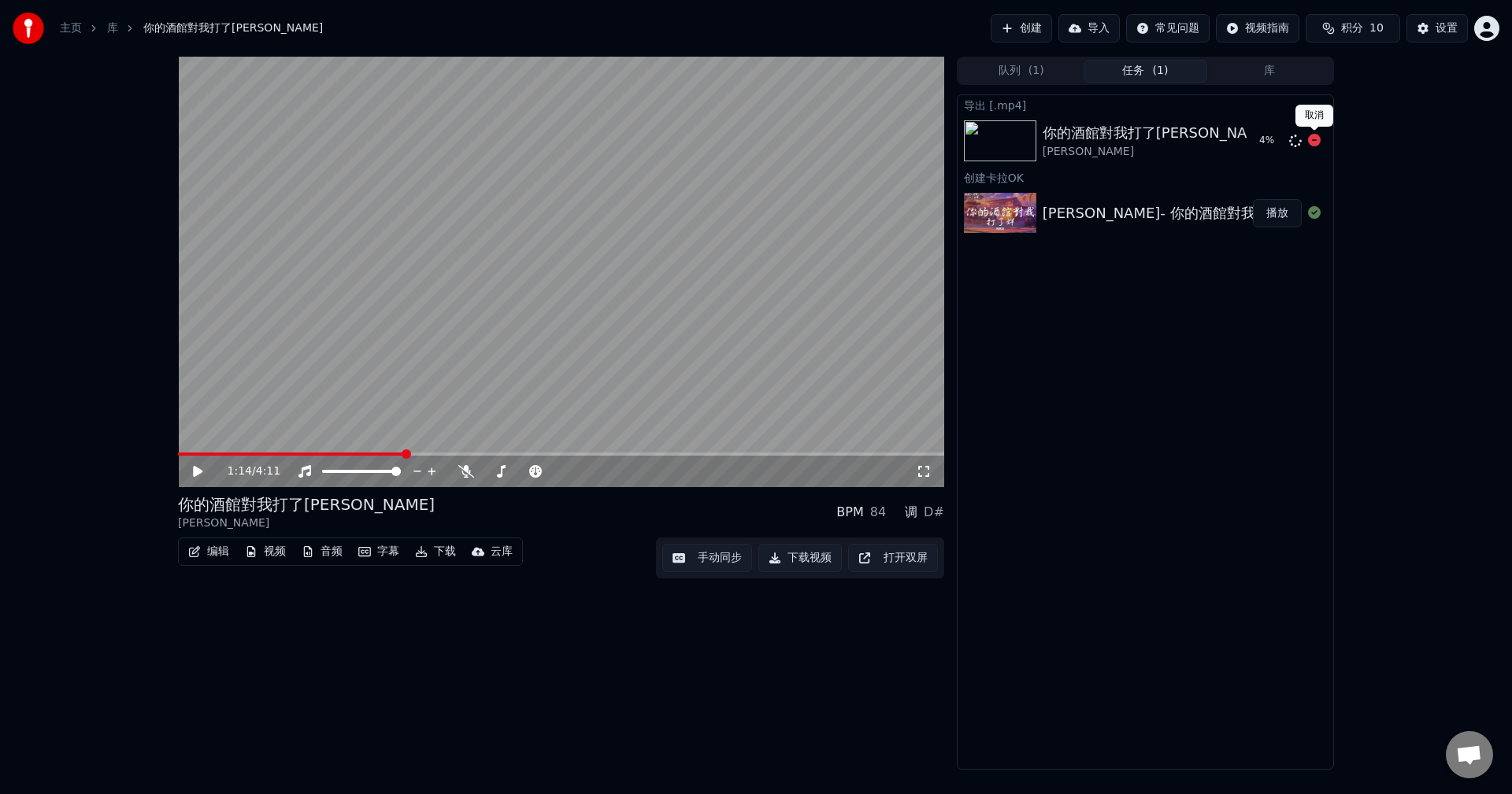
click at [1311, 141] on icon at bounding box center [1313, 140] width 12 height 12
click at [1315, 142] on icon at bounding box center [1313, 140] width 12 height 12
click at [817, 552] on button "下载视频" at bounding box center [800, 558] width 84 height 29
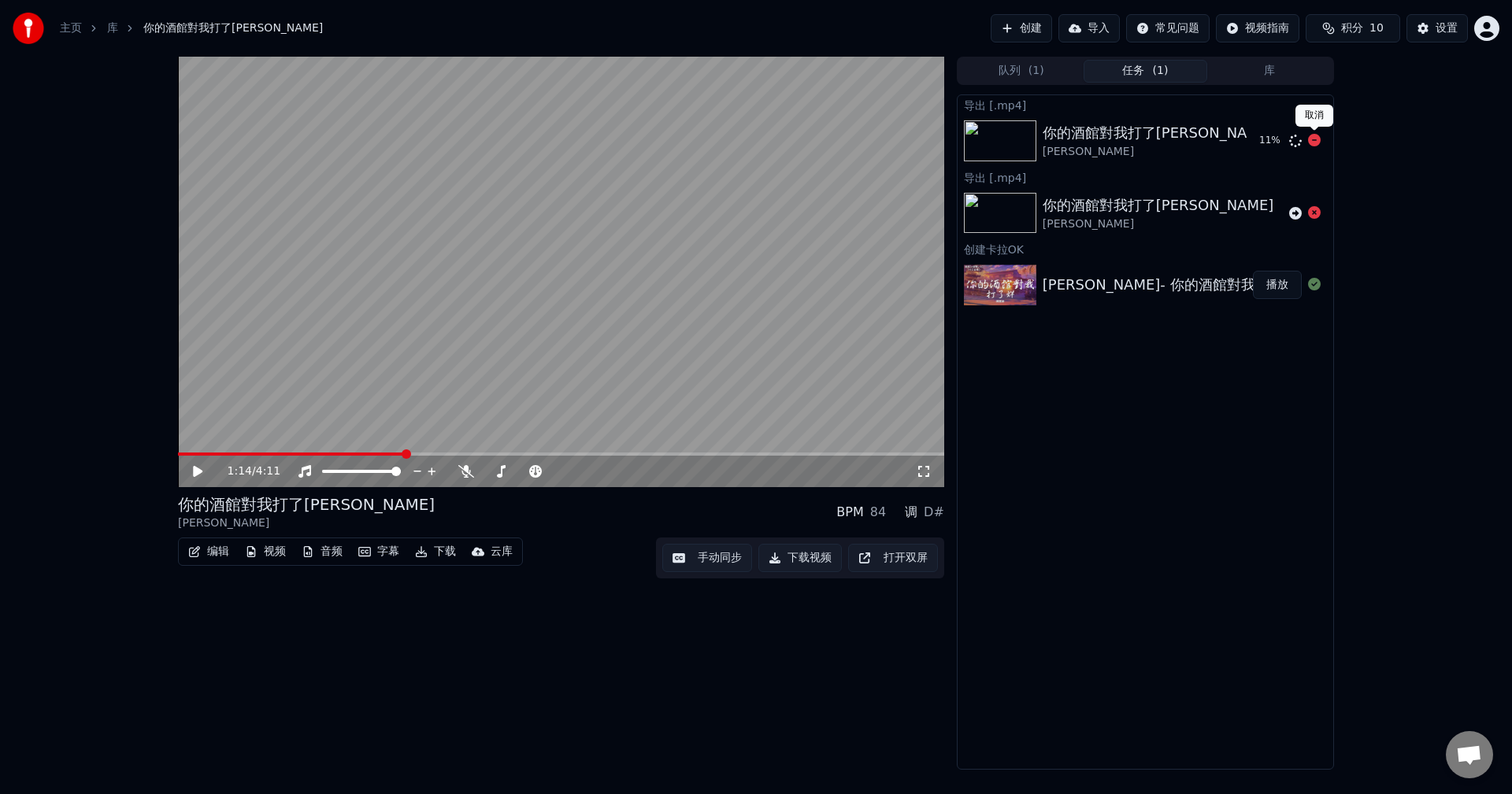
click at [1316, 140] on icon at bounding box center [1313, 140] width 12 height 12
click at [1294, 140] on icon at bounding box center [1294, 140] width 12 height 12
